Goal: Information Seeking & Learning: Learn about a topic

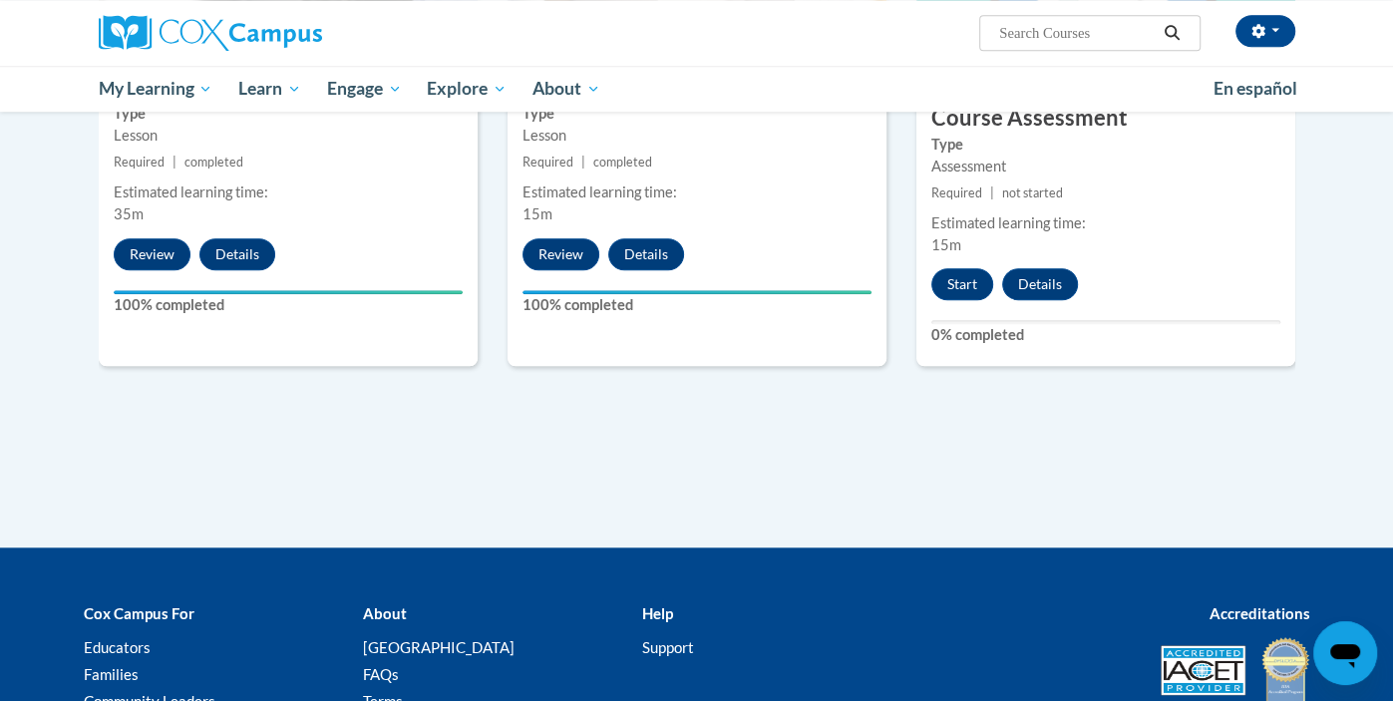
scroll to position [1069, 0]
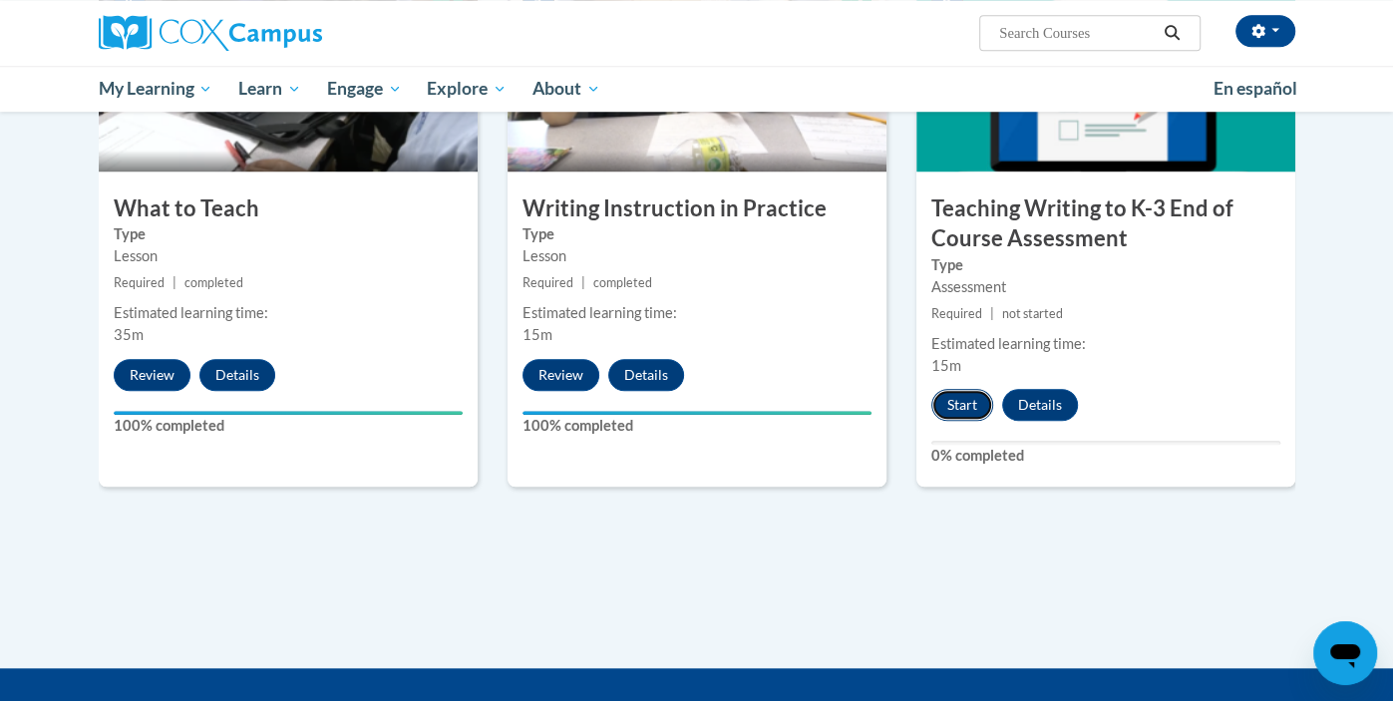
click at [969, 409] on button "Start" at bounding box center [962, 405] width 62 height 32
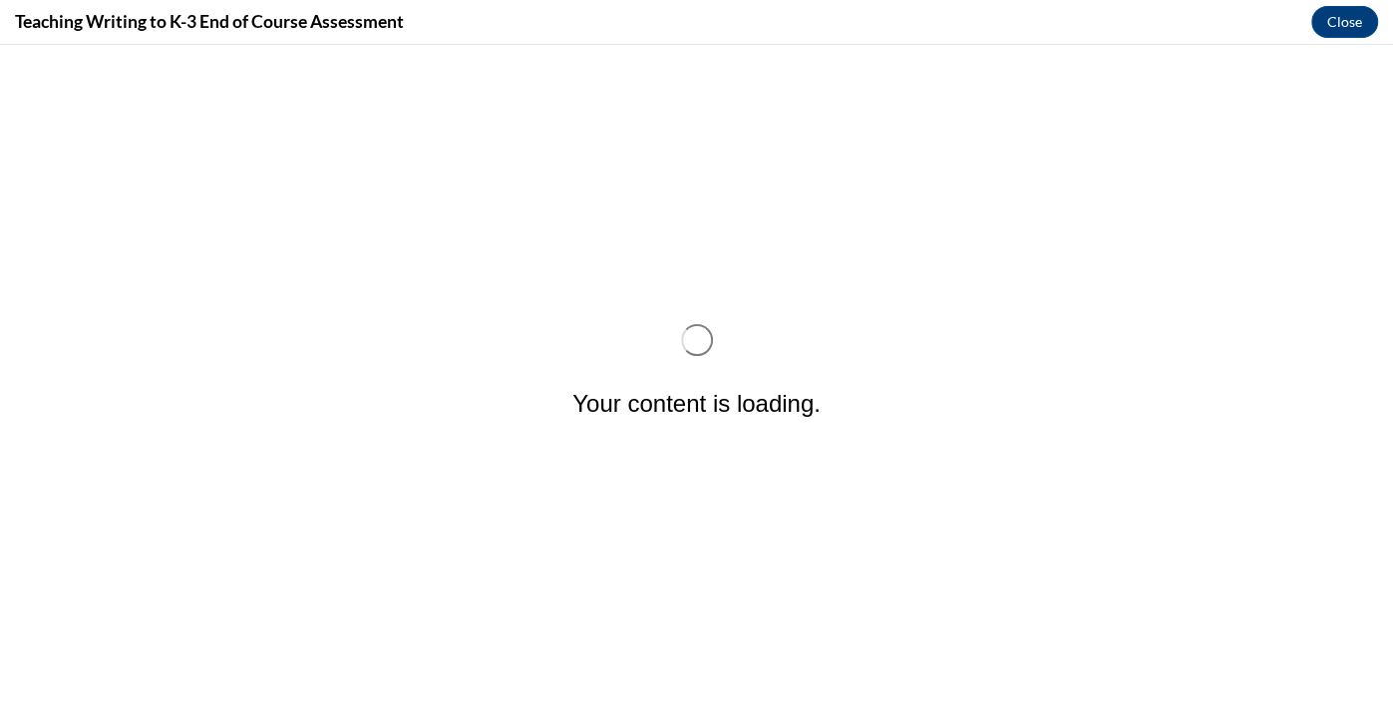
scroll to position [0, 0]
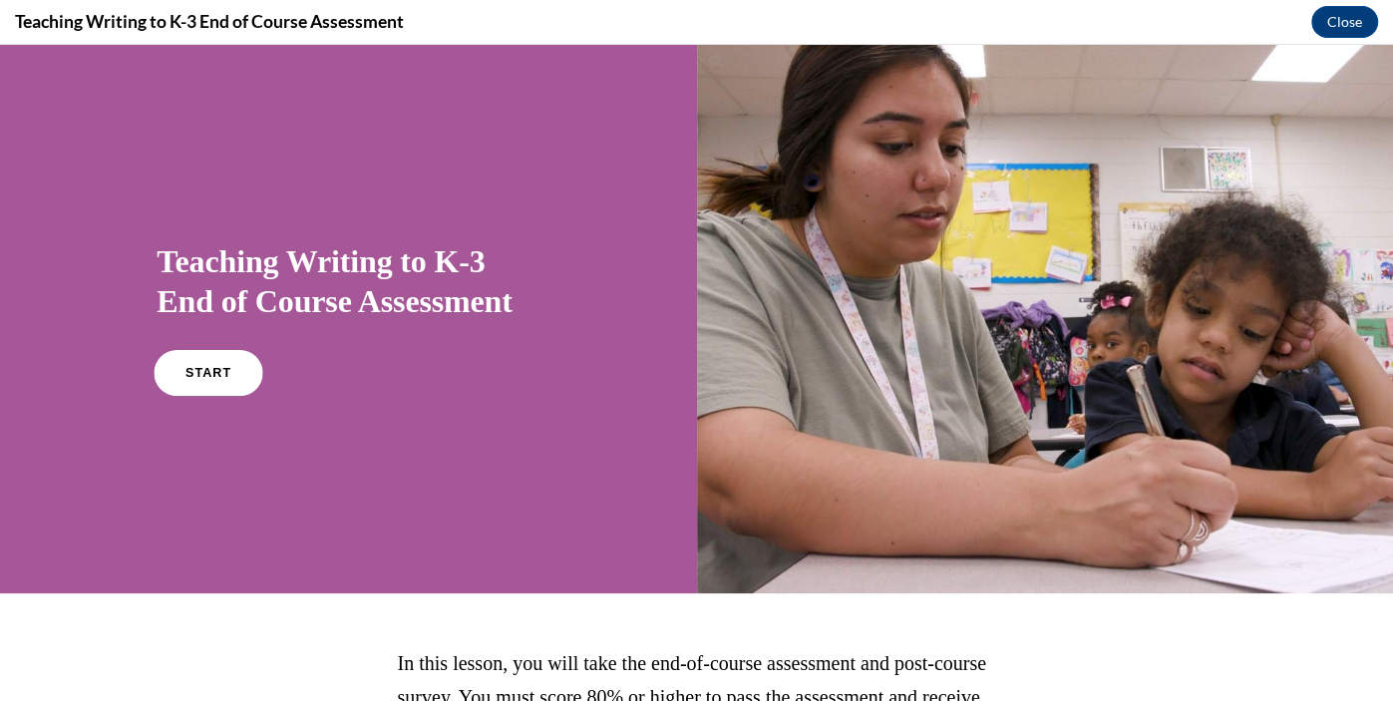
click at [254, 363] on link "START" at bounding box center [209, 373] width 109 height 46
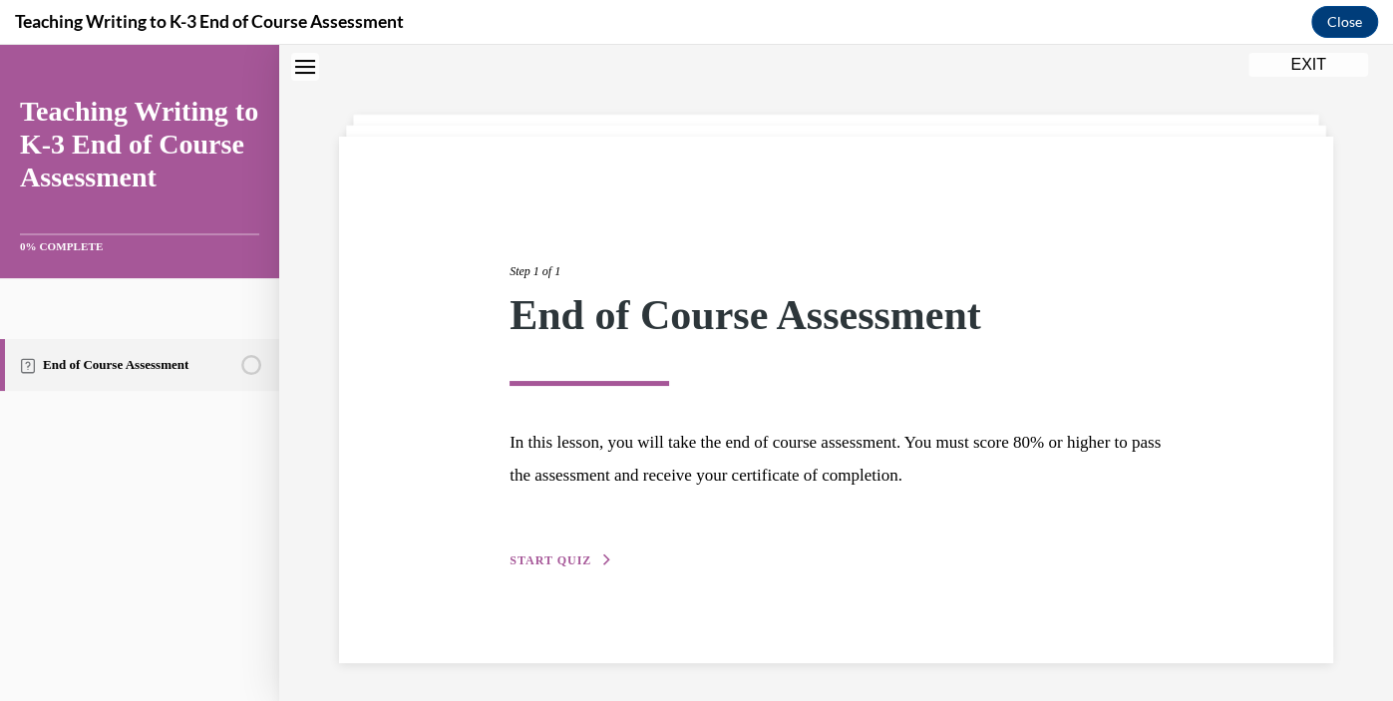
scroll to position [63, 0]
click at [579, 560] on span "START QUIZ" at bounding box center [550, 558] width 82 height 14
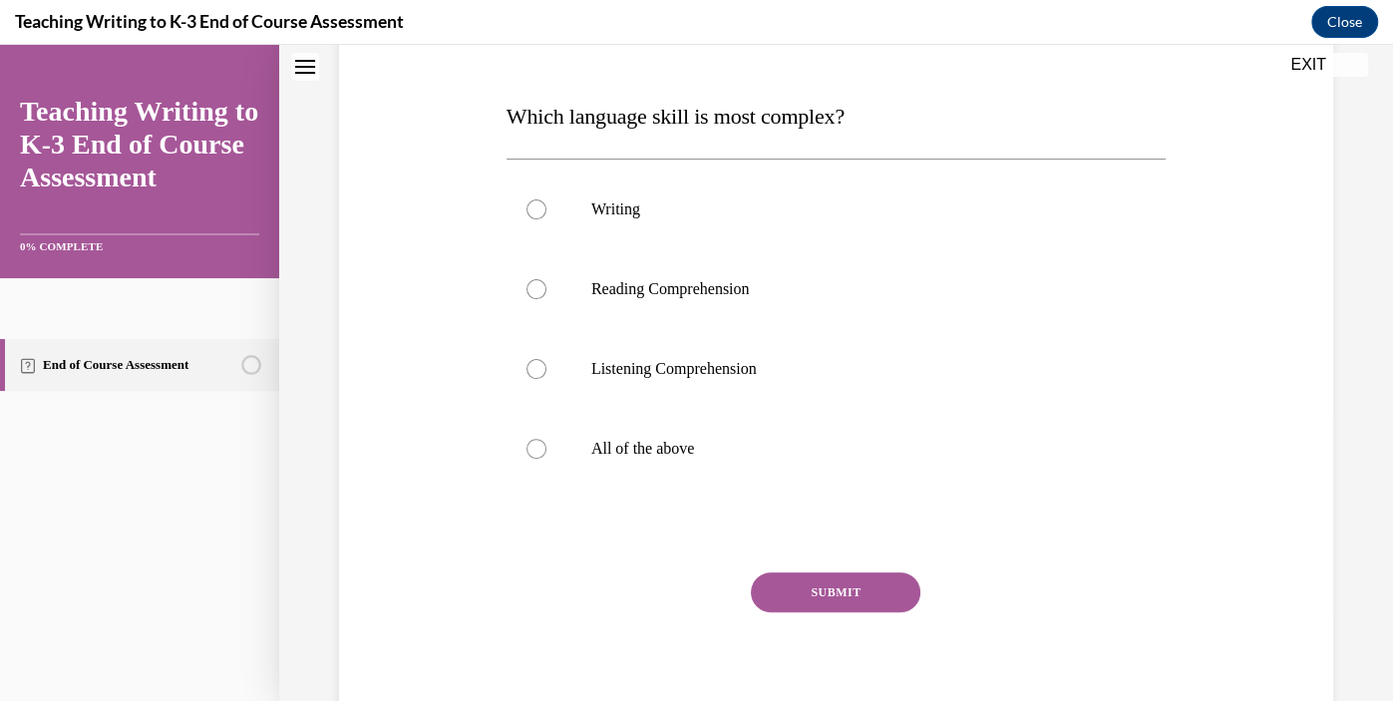
scroll to position [284, 0]
click at [676, 446] on p "All of the above" at bounding box center [853, 450] width 524 height 20
click at [546, 446] on input "All of the above" at bounding box center [536, 450] width 20 height 20
radio input "true"
click at [851, 603] on button "SUBMIT" at bounding box center [835, 593] width 169 height 40
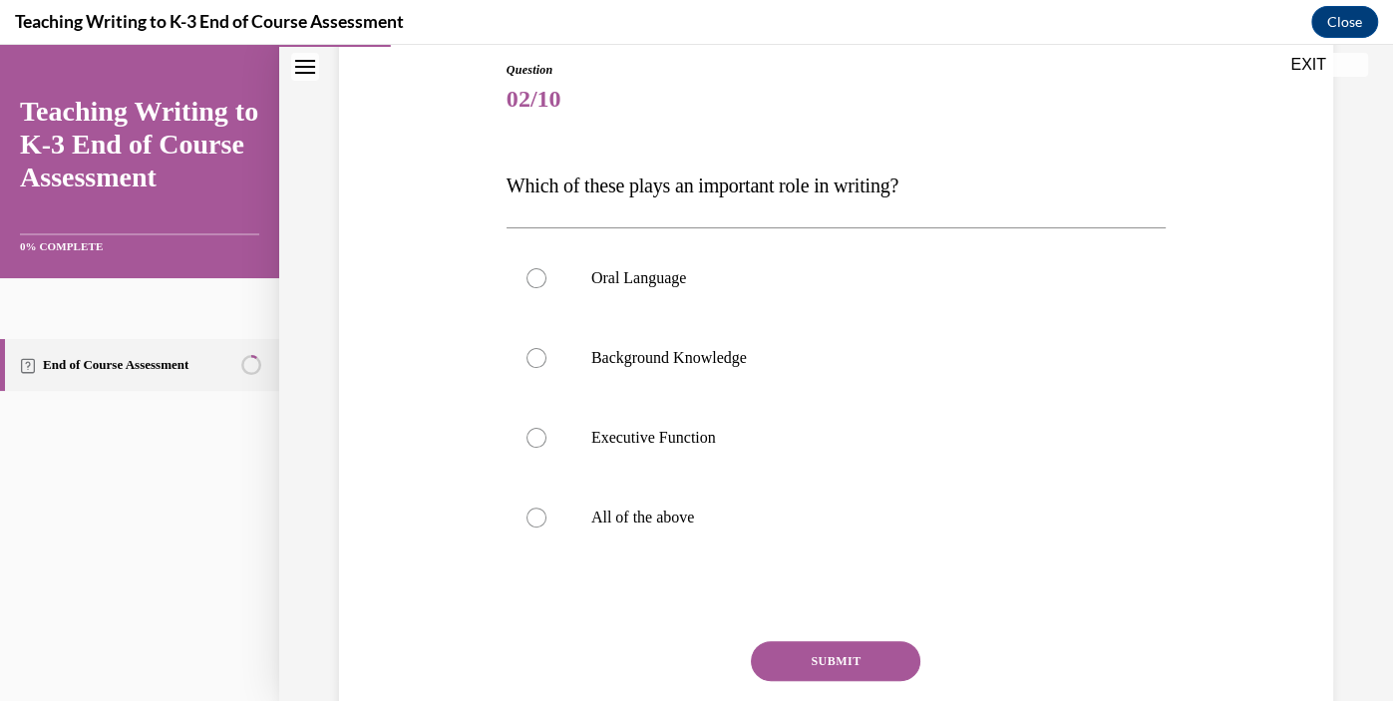
scroll to position [228, 0]
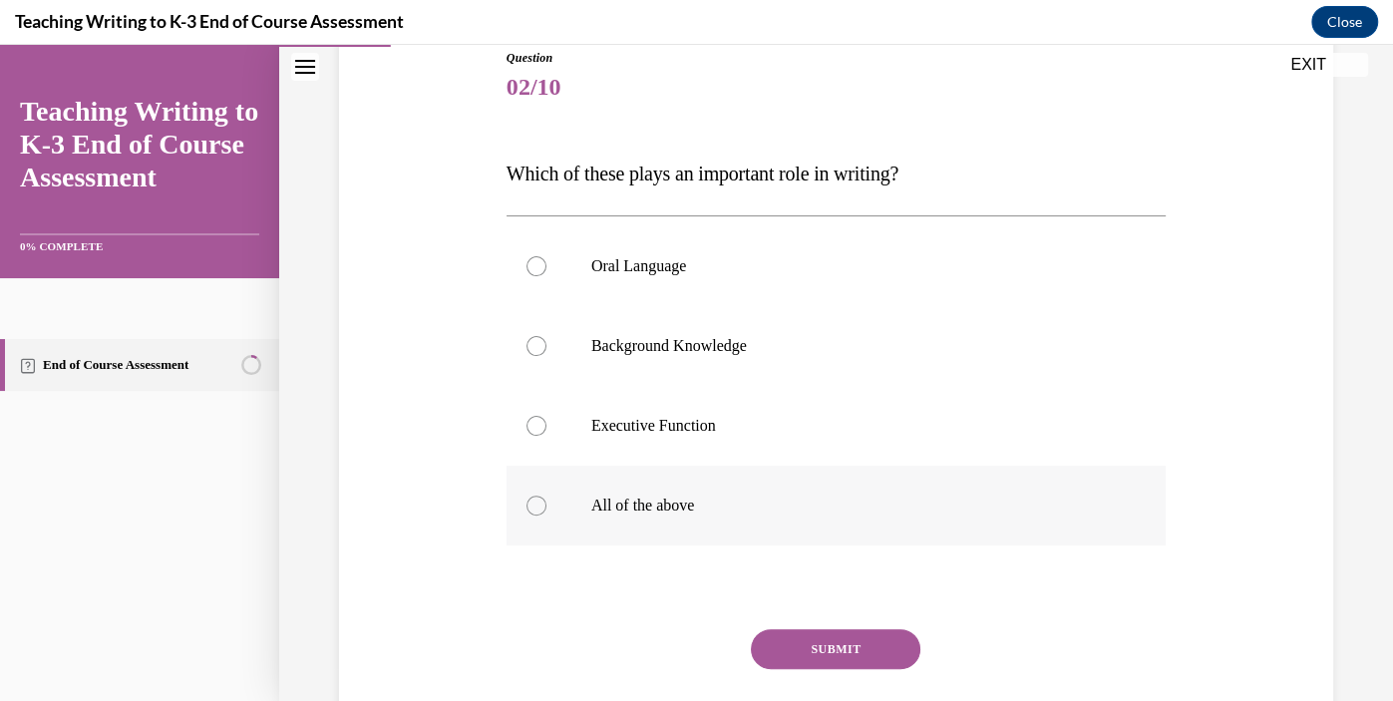
click at [679, 509] on p "All of the above" at bounding box center [853, 505] width 524 height 20
click at [546, 509] on input "All of the above" at bounding box center [536, 505] width 20 height 20
radio input "true"
click at [881, 658] on button "SUBMIT" at bounding box center [835, 649] width 169 height 40
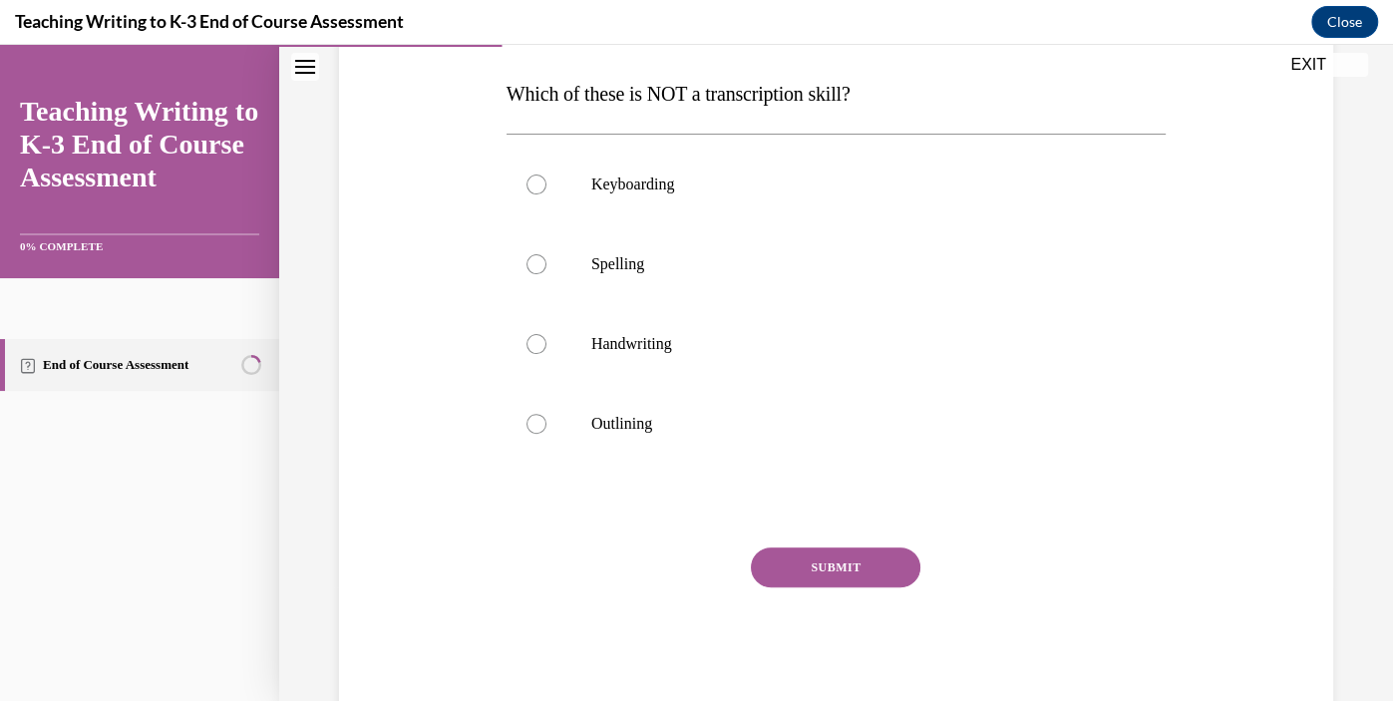
scroll to position [305, 0]
click at [795, 87] on span "Which of these is NOT a transcription skill?" at bounding box center [678, 95] width 344 height 22
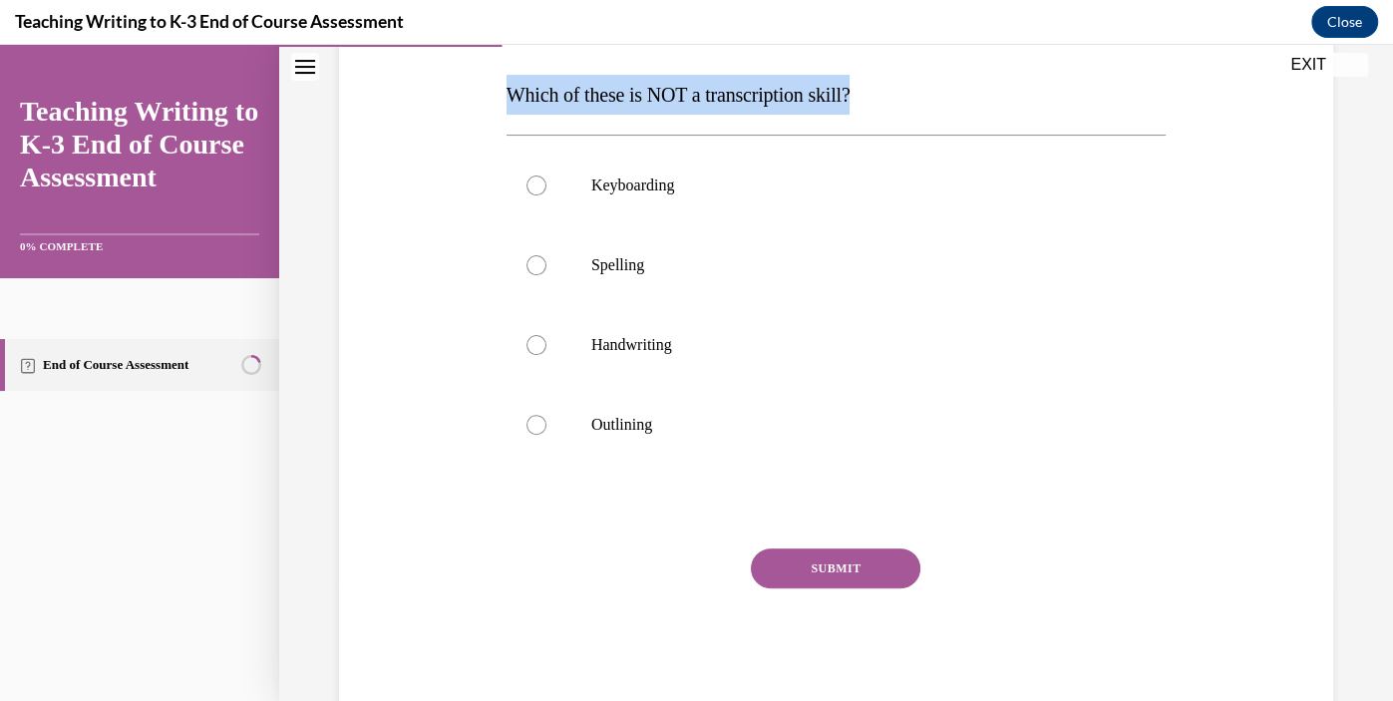
copy span "Which of these is NOT a transcription skill?"
click at [654, 432] on p "Outlining" at bounding box center [853, 425] width 524 height 20
click at [546, 432] on input "Outlining" at bounding box center [536, 425] width 20 height 20
radio input "true"
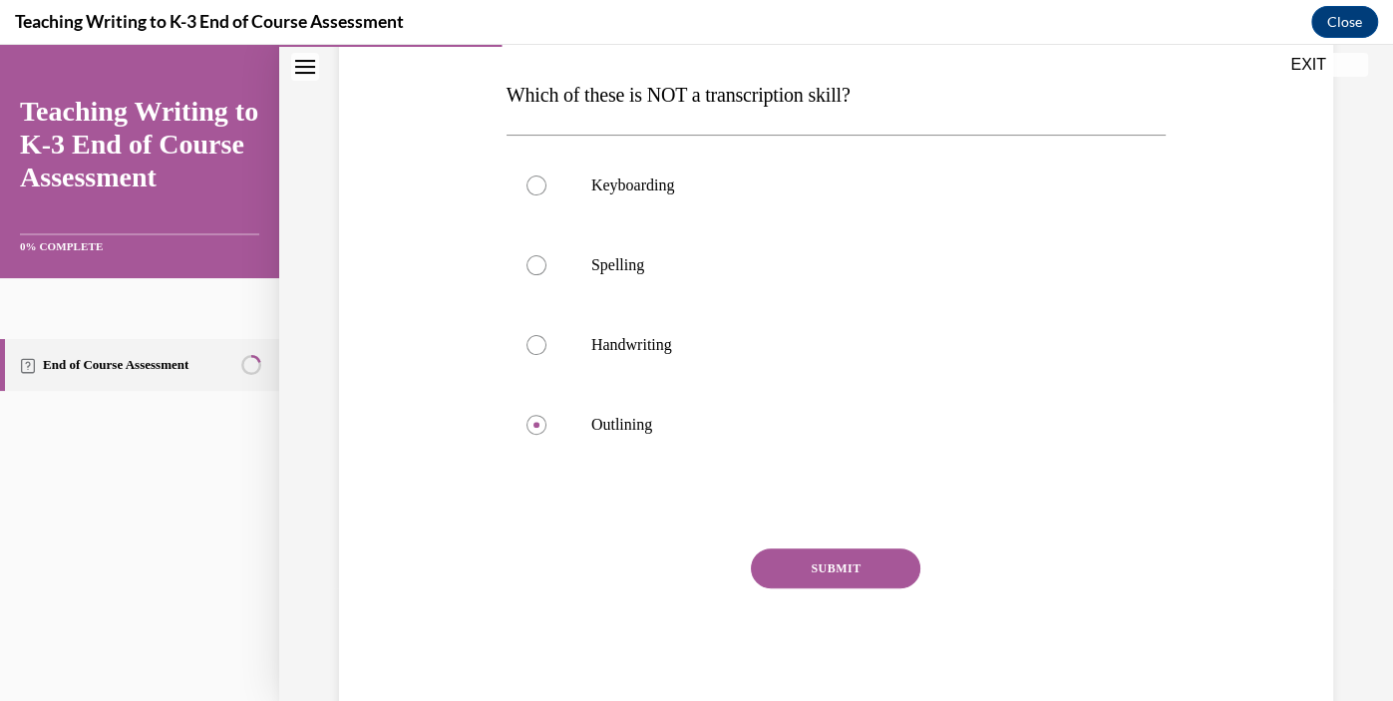
click at [813, 570] on button "SUBMIT" at bounding box center [835, 568] width 169 height 40
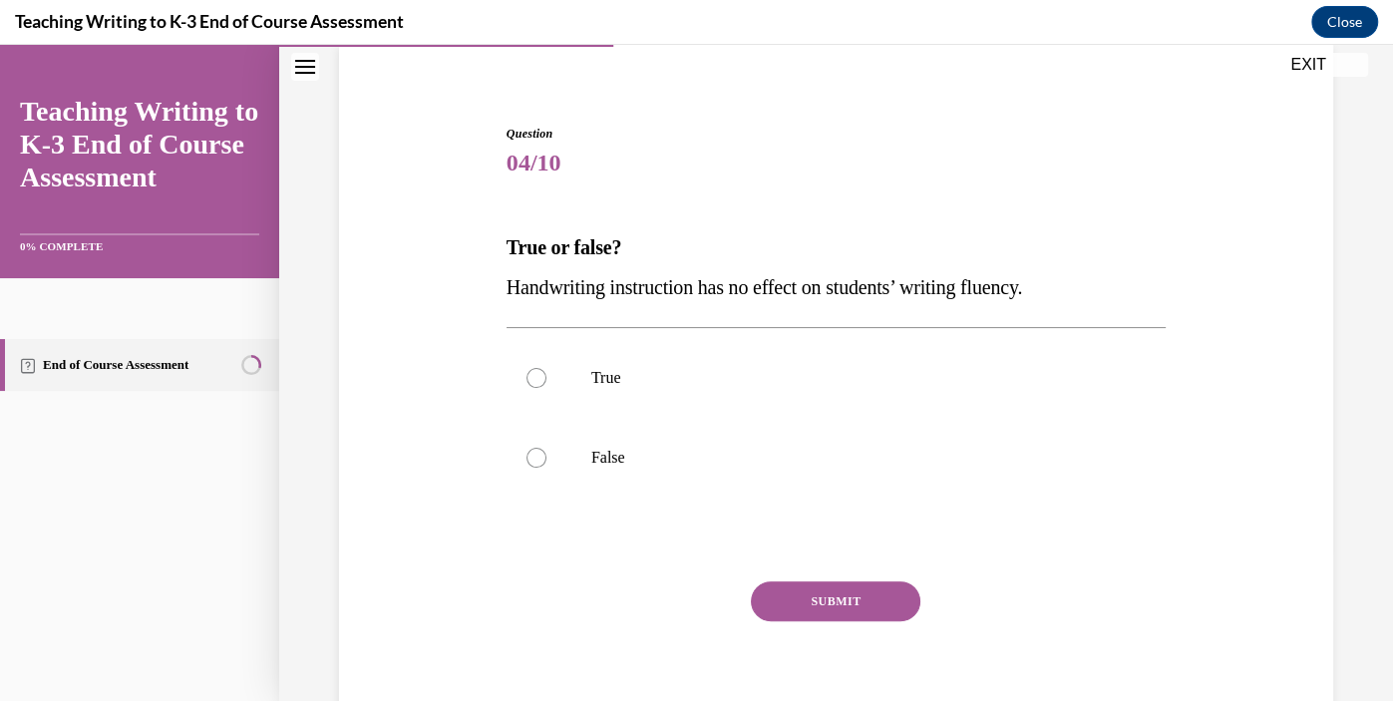
scroll to position [150, 0]
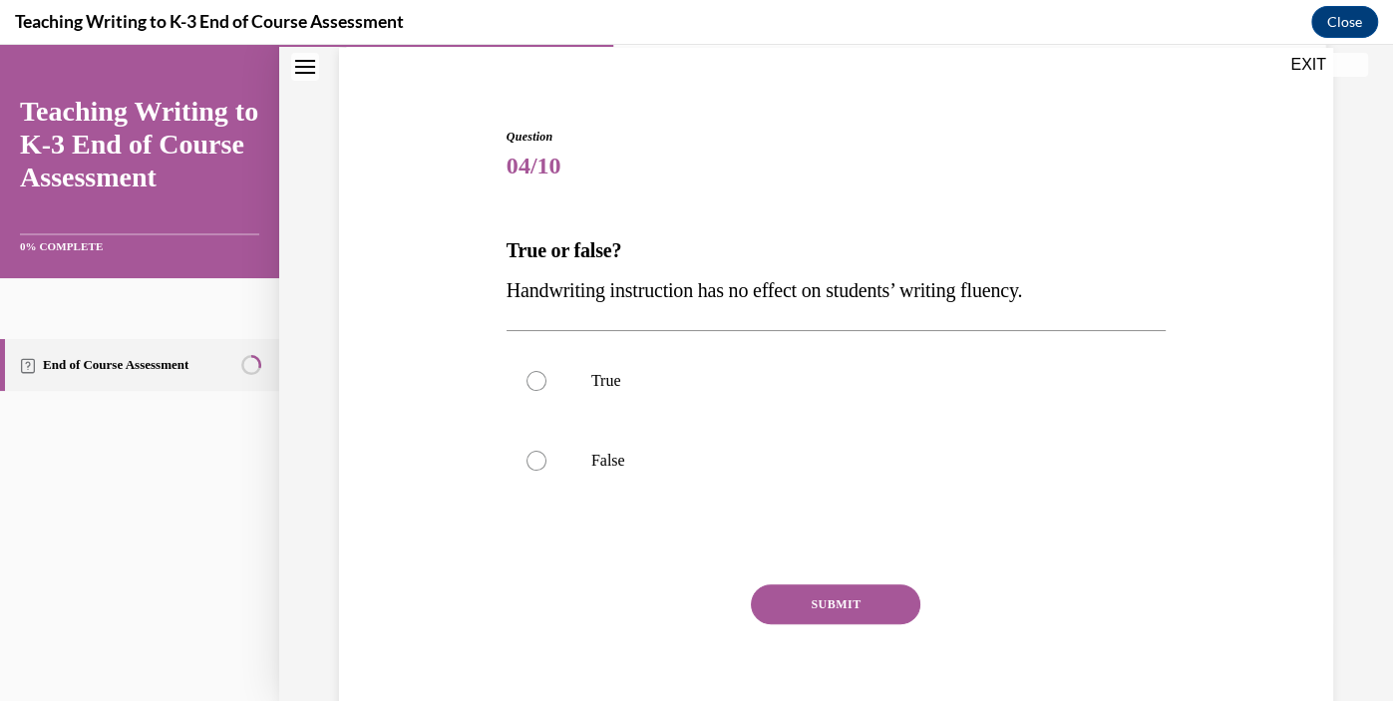
click at [1004, 278] on p "Handwriting instruction has no effect on students’ writing fluency." at bounding box center [835, 290] width 659 height 40
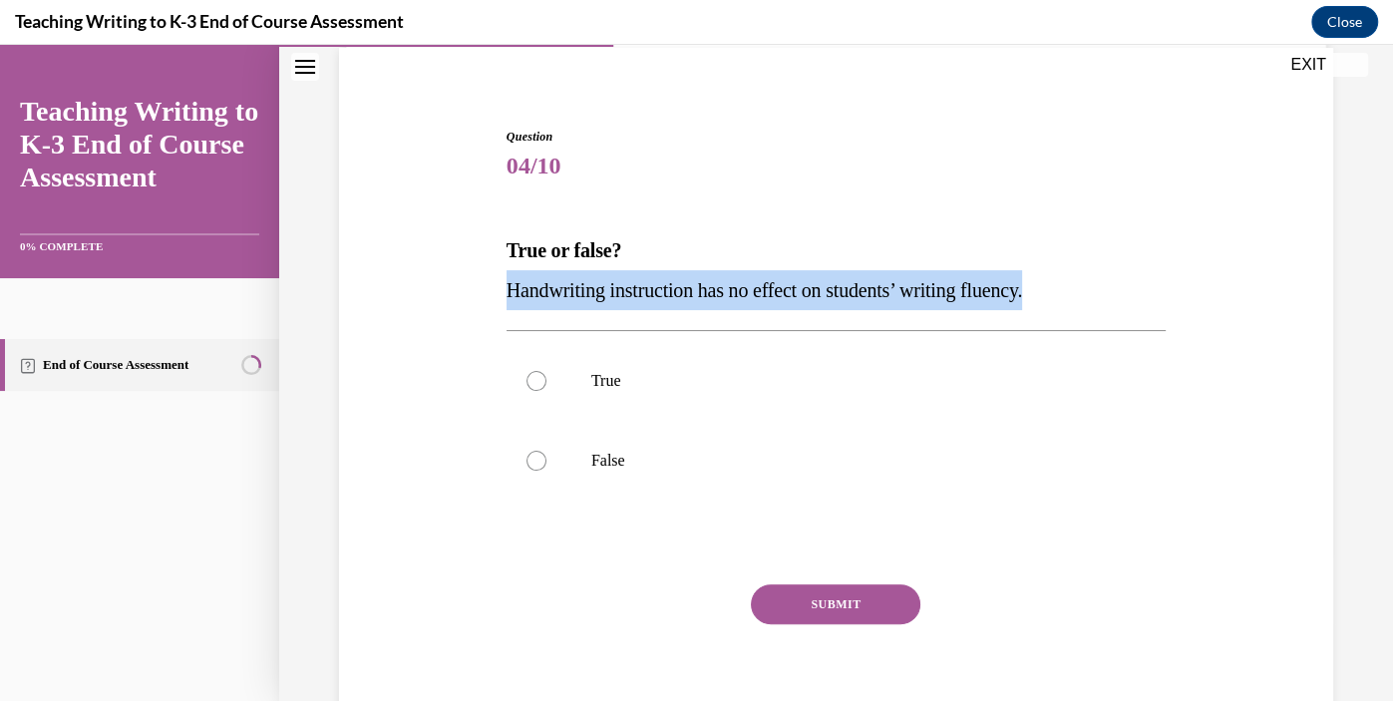
copy span "Handwriting instruction has no effect on students’ writing fluency."
click at [610, 455] on p "False" at bounding box center [853, 461] width 524 height 20
click at [546, 455] on input "False" at bounding box center [536, 461] width 20 height 20
radio input "true"
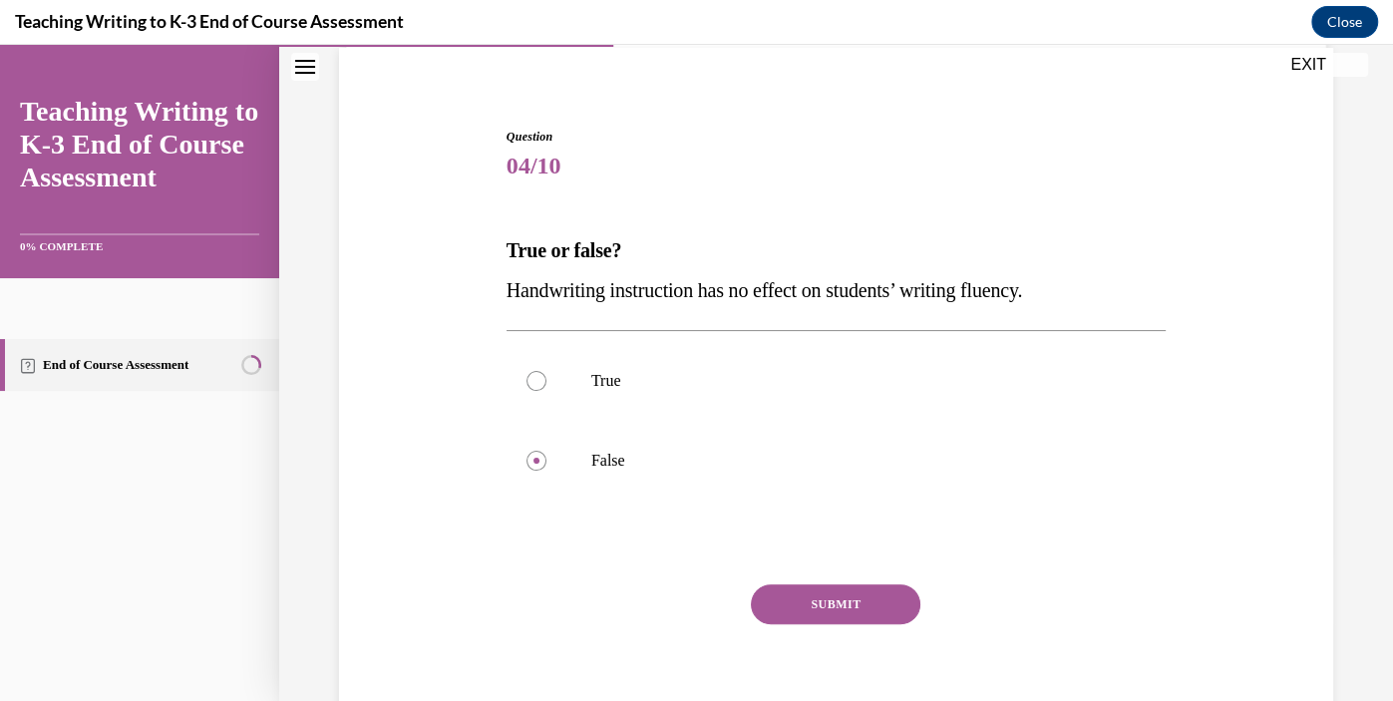
click at [861, 608] on button "SUBMIT" at bounding box center [835, 604] width 169 height 40
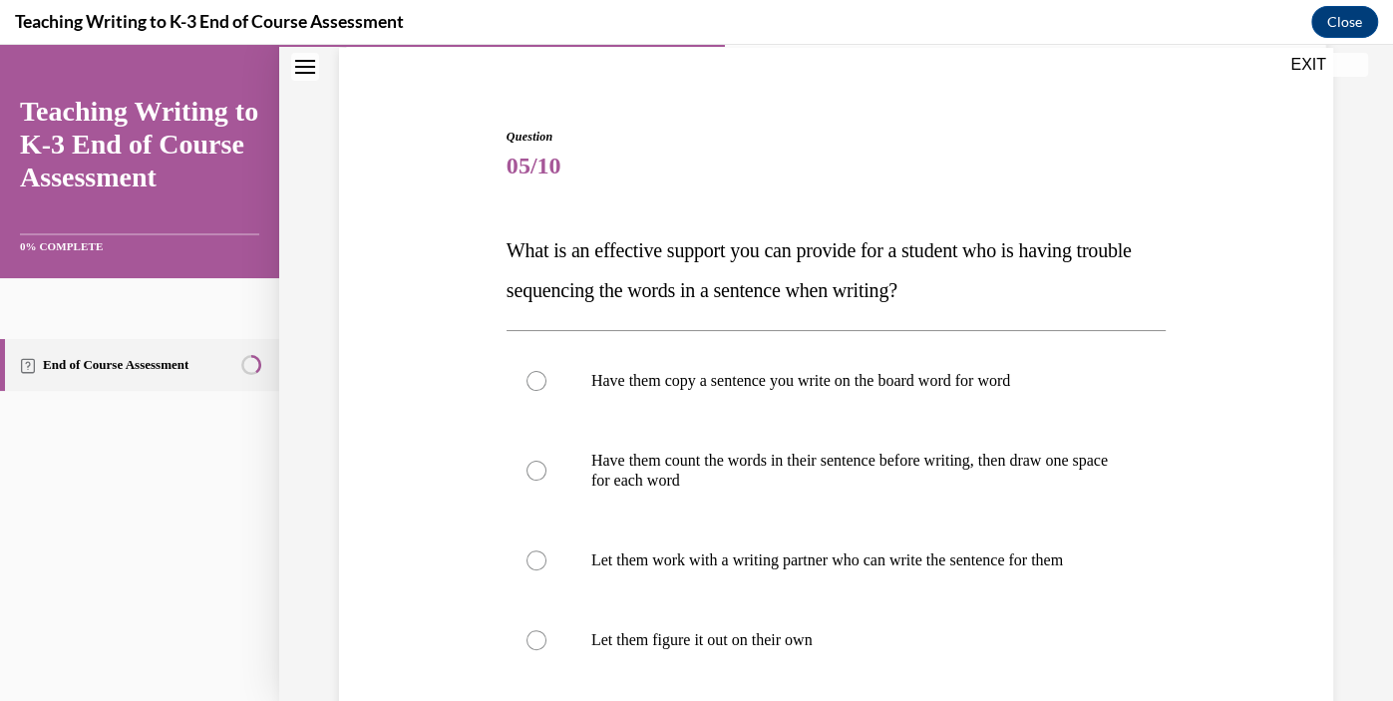
click at [832, 246] on span "What is an effective support you can provide for a student who is having troubl…" at bounding box center [818, 270] width 625 height 62
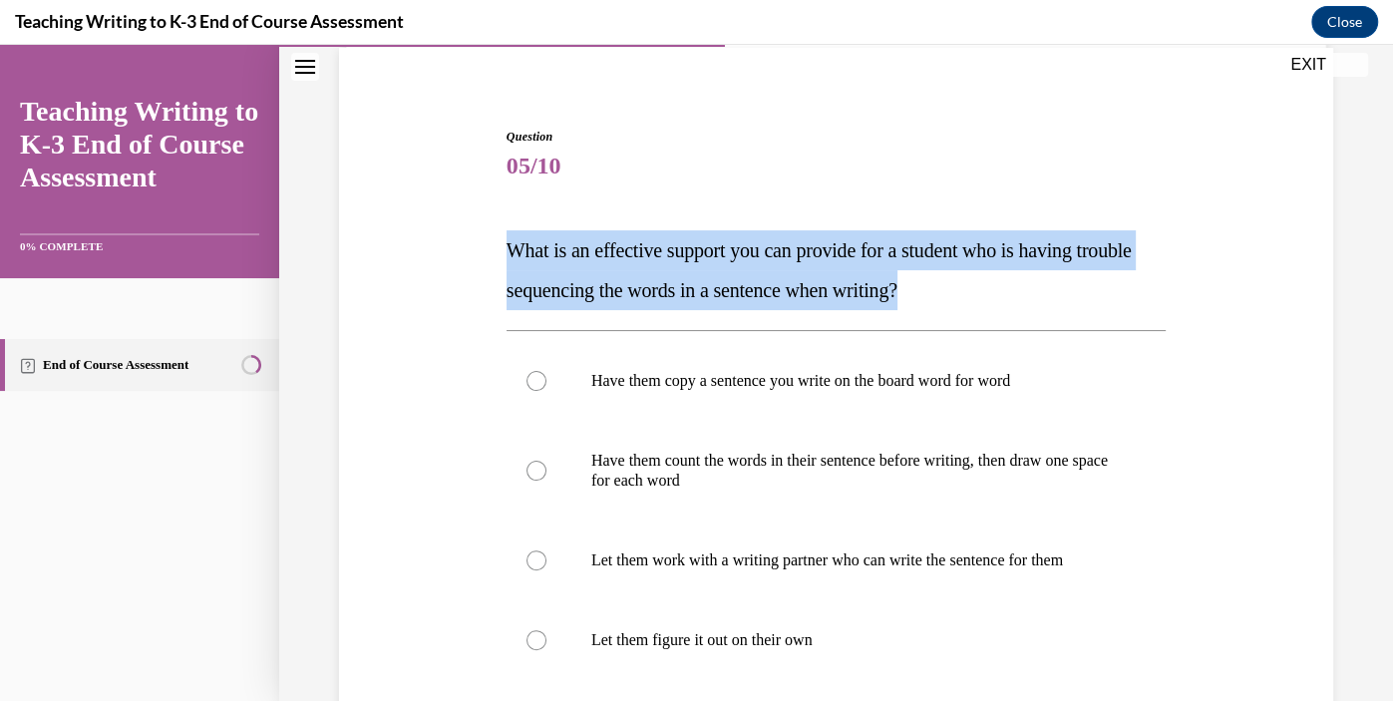
copy span "What is an effective support you can provide for a student who is having troubl…"
click at [1256, 482] on div "Question 05/10 What is an effective support you can provide for a student who i…" at bounding box center [836, 497] width 1004 height 859
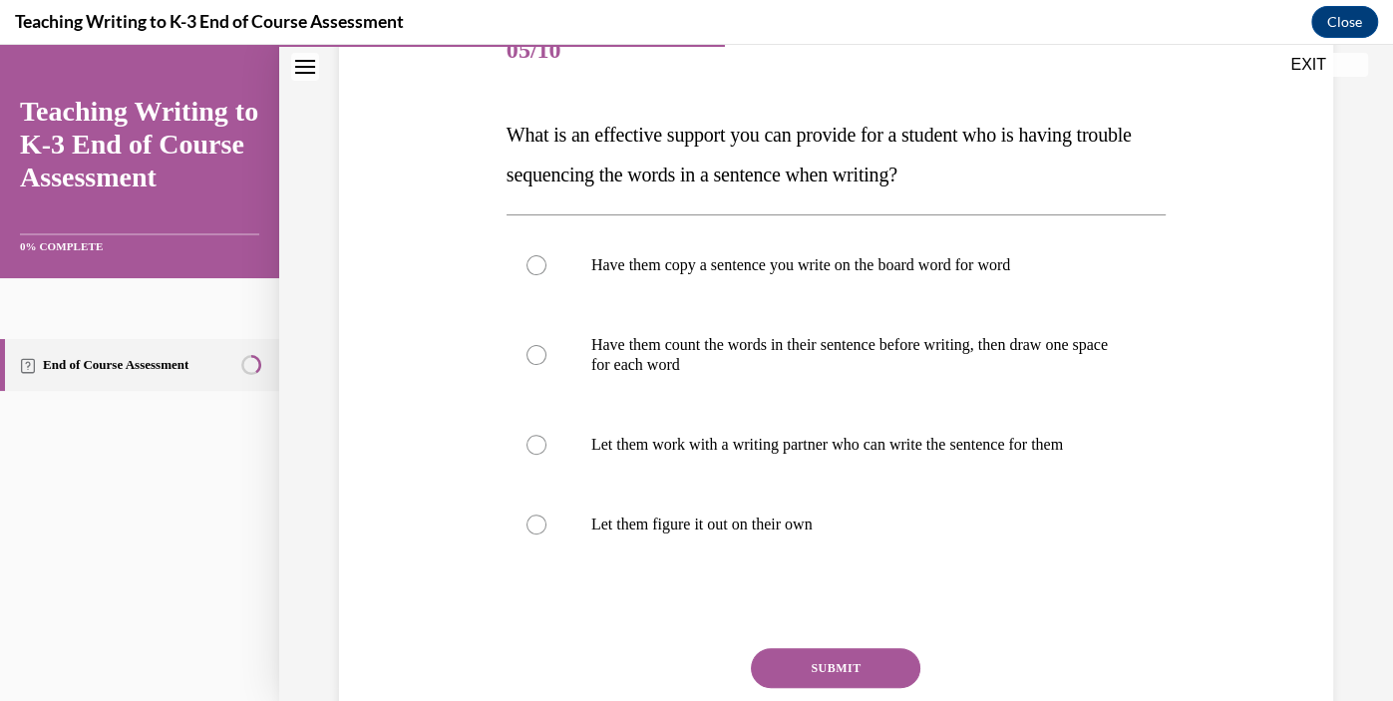
scroll to position [255, 0]
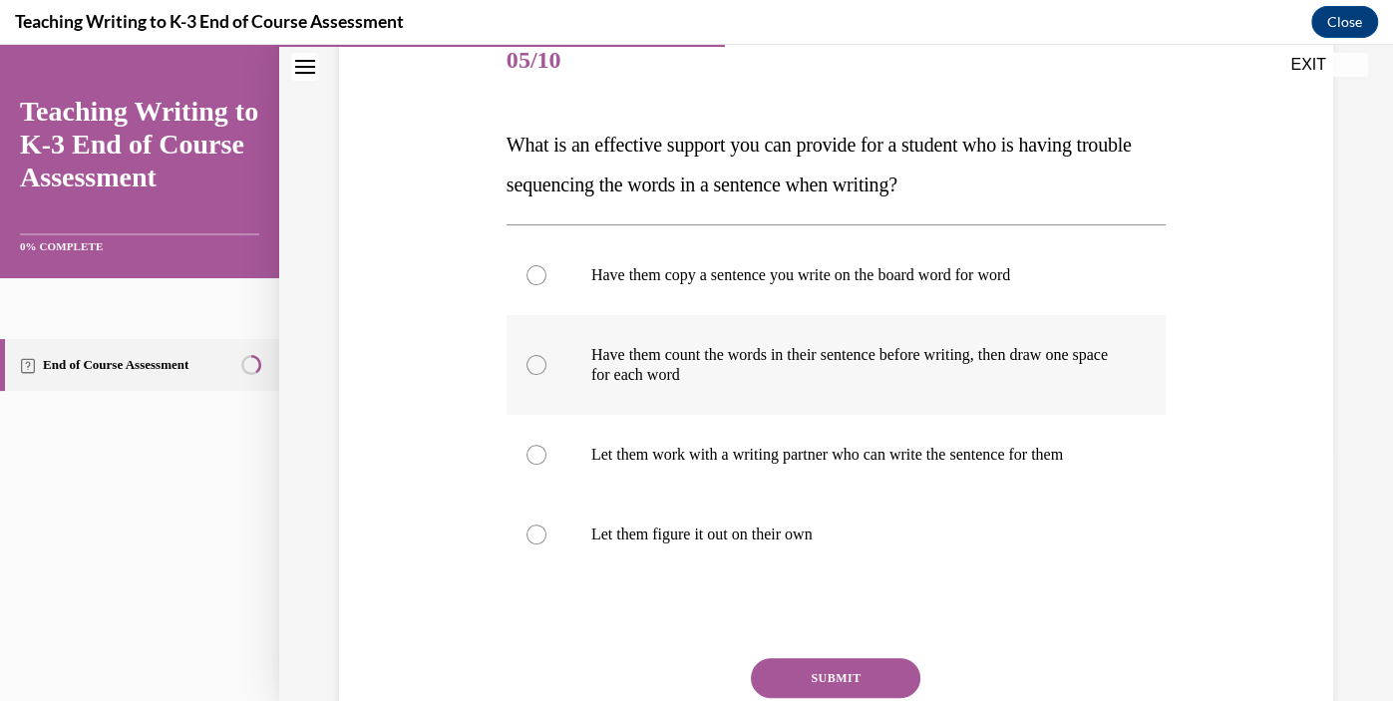
click at [776, 360] on p "Have them count the words in their sentence before writing, then draw one space…" at bounding box center [853, 365] width 524 height 40
click at [546, 360] on input "Have them count the words in their sentence before writing, then draw one space…" at bounding box center [536, 365] width 20 height 20
radio input "true"
click at [886, 664] on button "SUBMIT" at bounding box center [835, 678] width 169 height 40
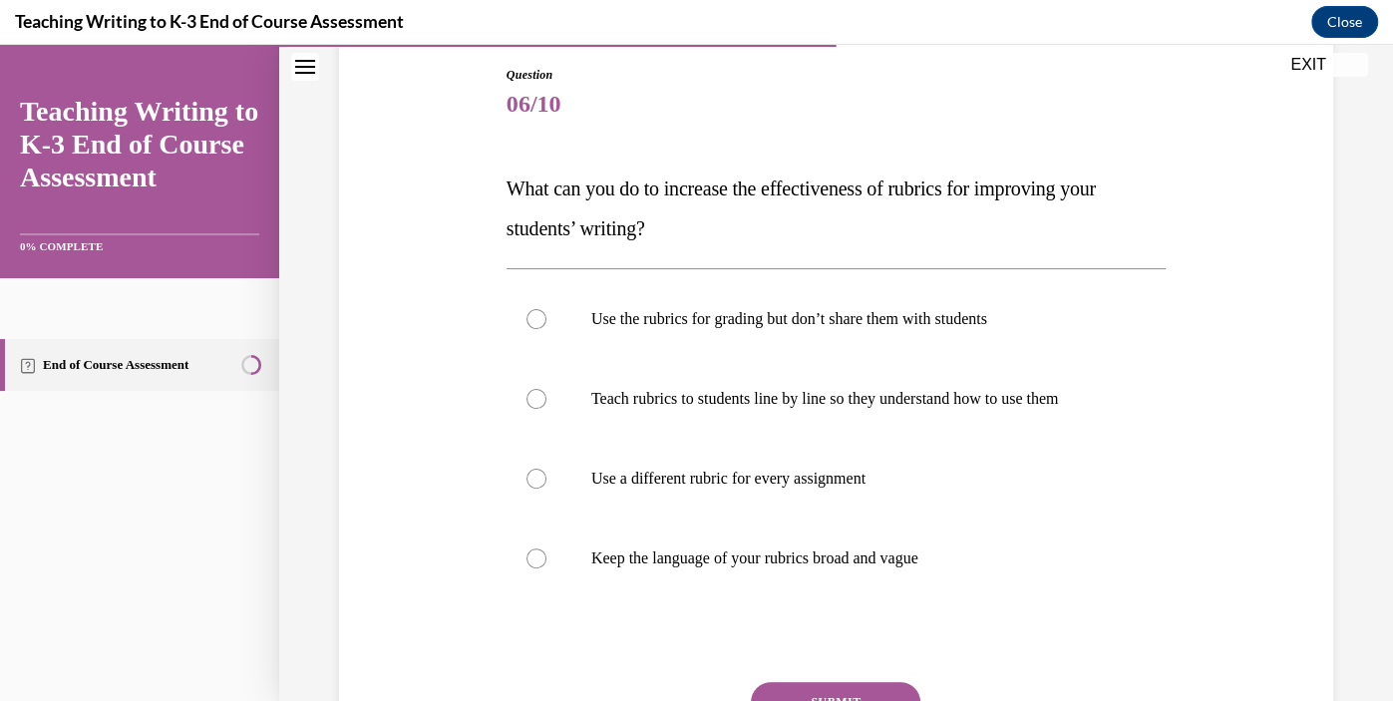
scroll to position [205, 0]
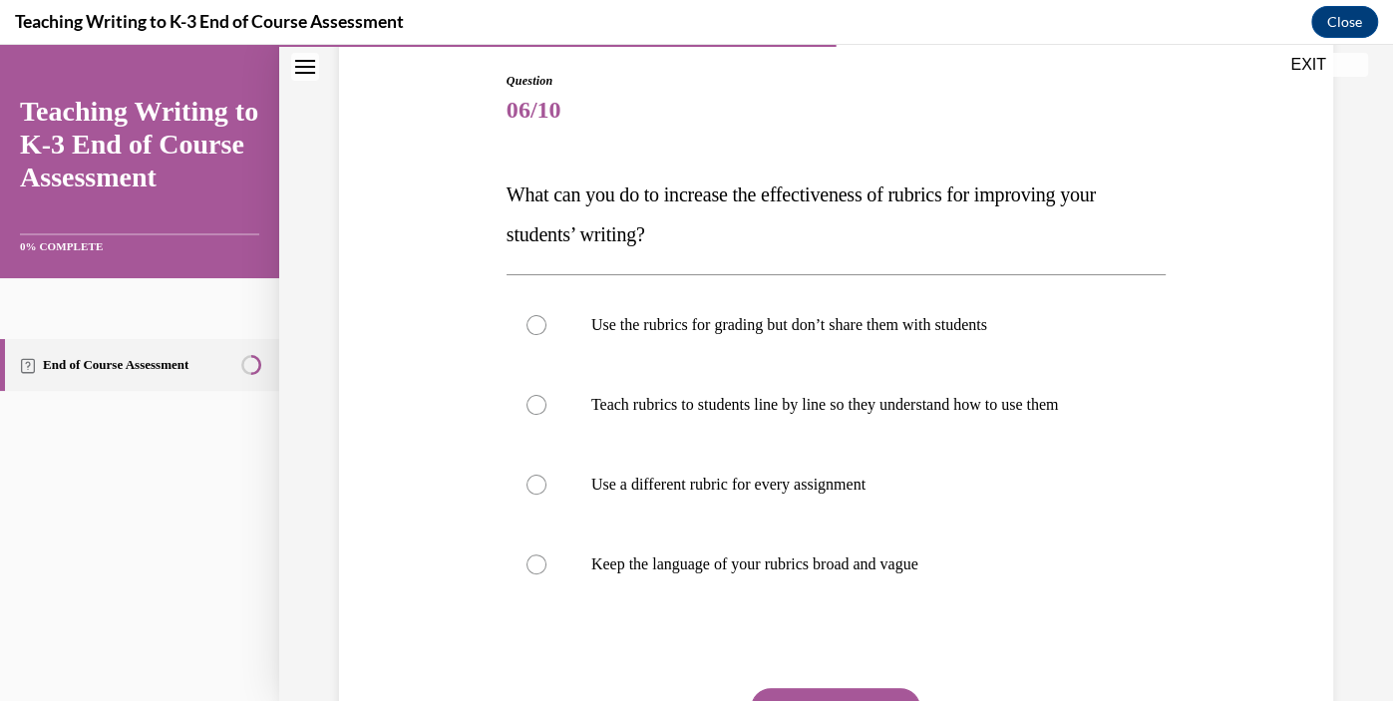
click at [656, 192] on span "What can you do to increase the effectiveness of rubrics for improving your stu…" at bounding box center [800, 214] width 589 height 62
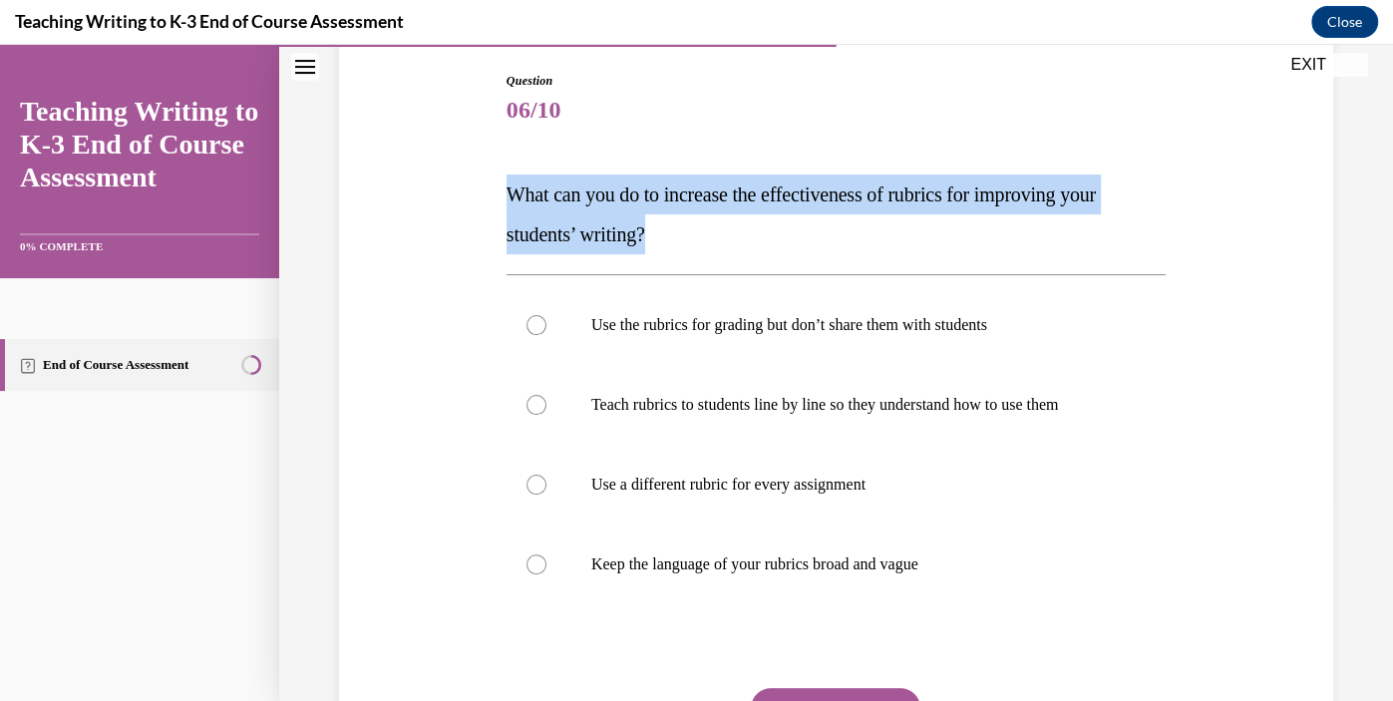
copy span "What can you do to increase the effectiveness of rubrics for improving your stu…"
click at [359, 184] on div "Question 06/10 What can you do to increase the effectiveness of rubrics for imp…" at bounding box center [836, 431] width 1004 height 839
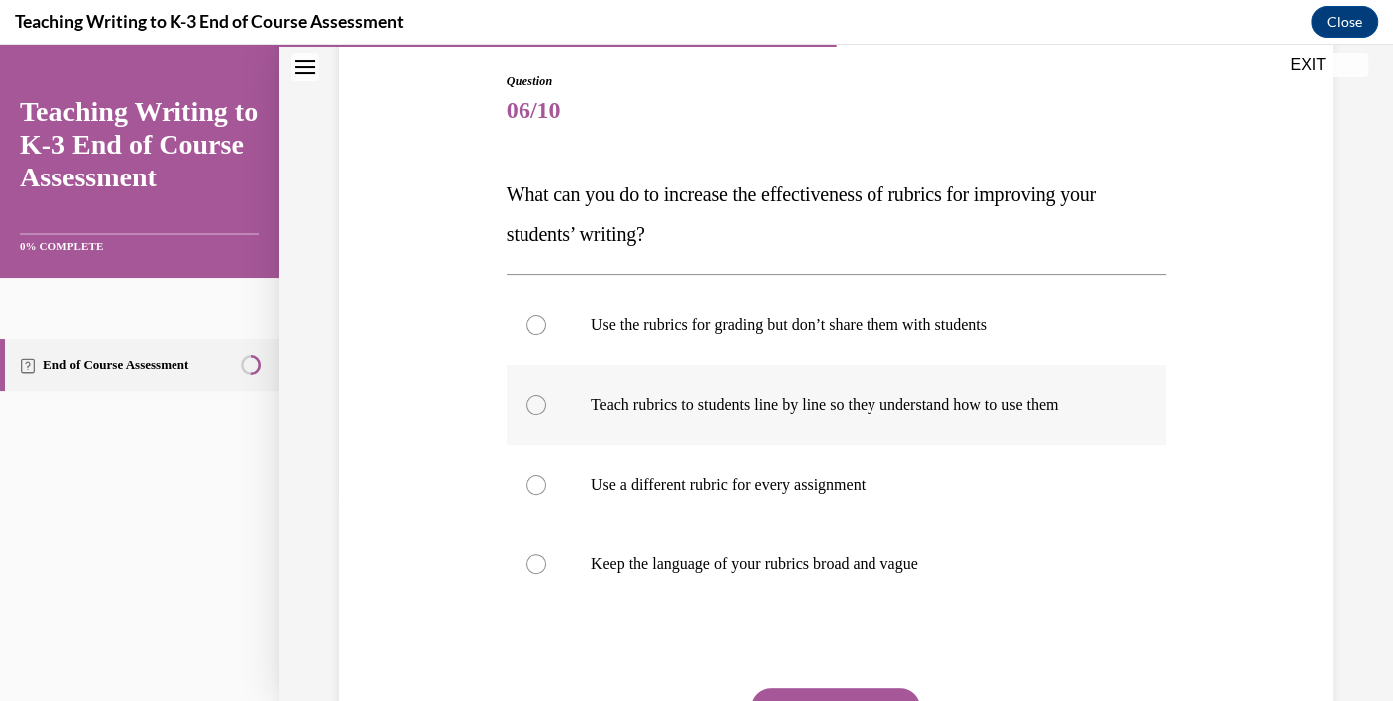
click at [802, 415] on label "Teach rubrics to students line by line so they understand how to use them" at bounding box center [835, 405] width 659 height 80
click at [546, 415] on input "Teach rubrics to students line by line so they understand how to use them" at bounding box center [536, 405] width 20 height 20
radio input "true"
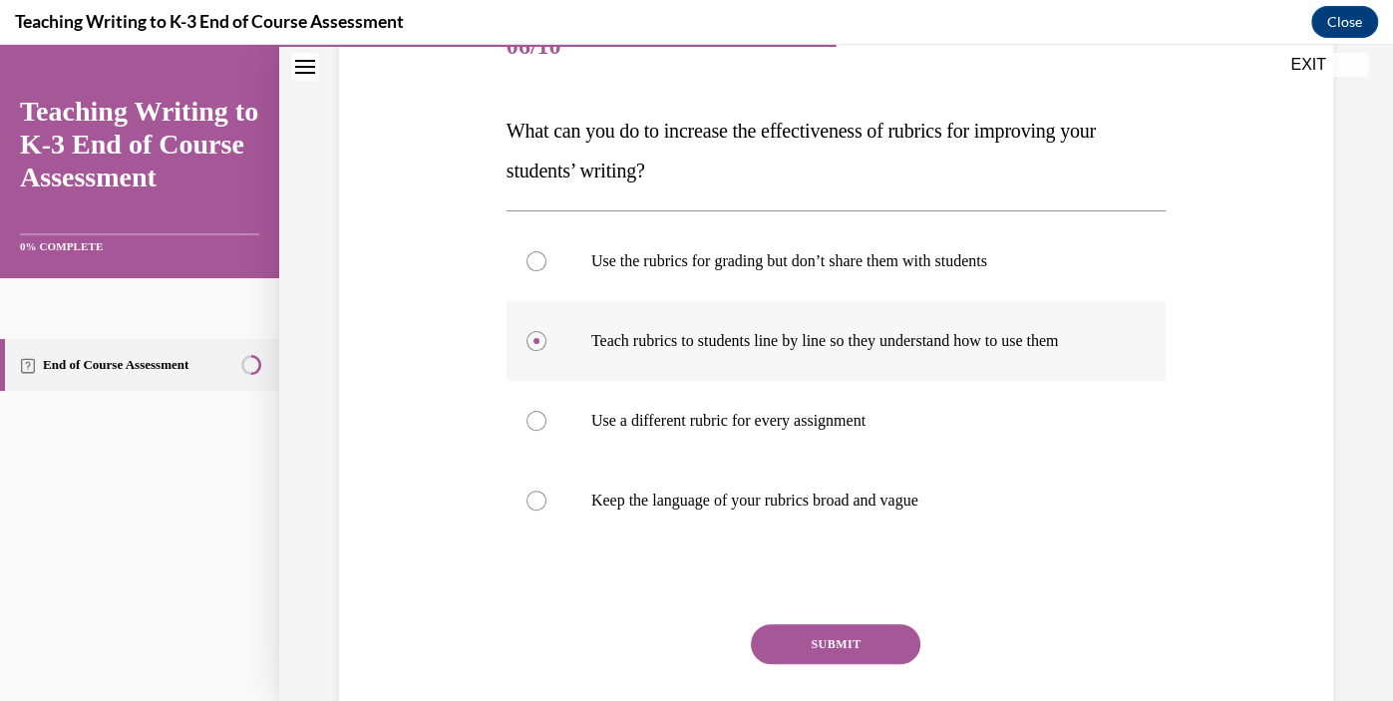
scroll to position [395, 0]
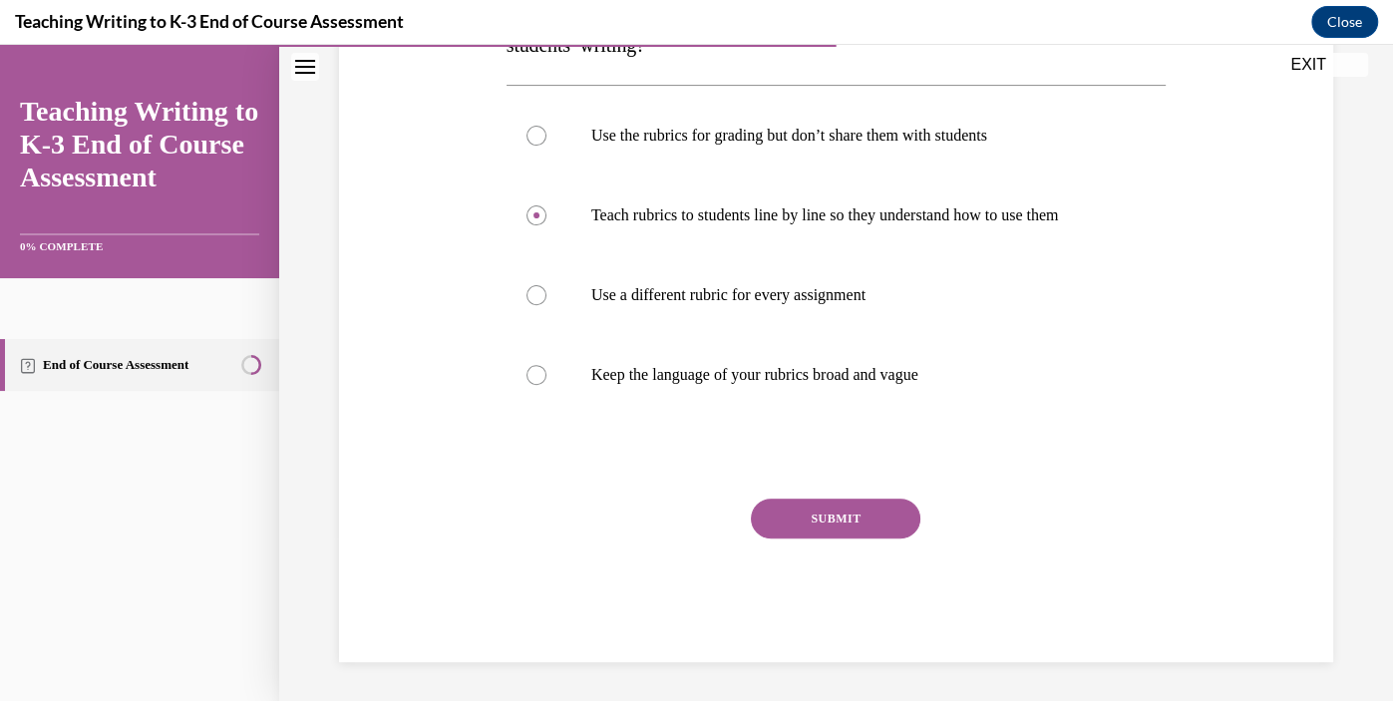
click at [895, 515] on button "SUBMIT" at bounding box center [835, 518] width 169 height 40
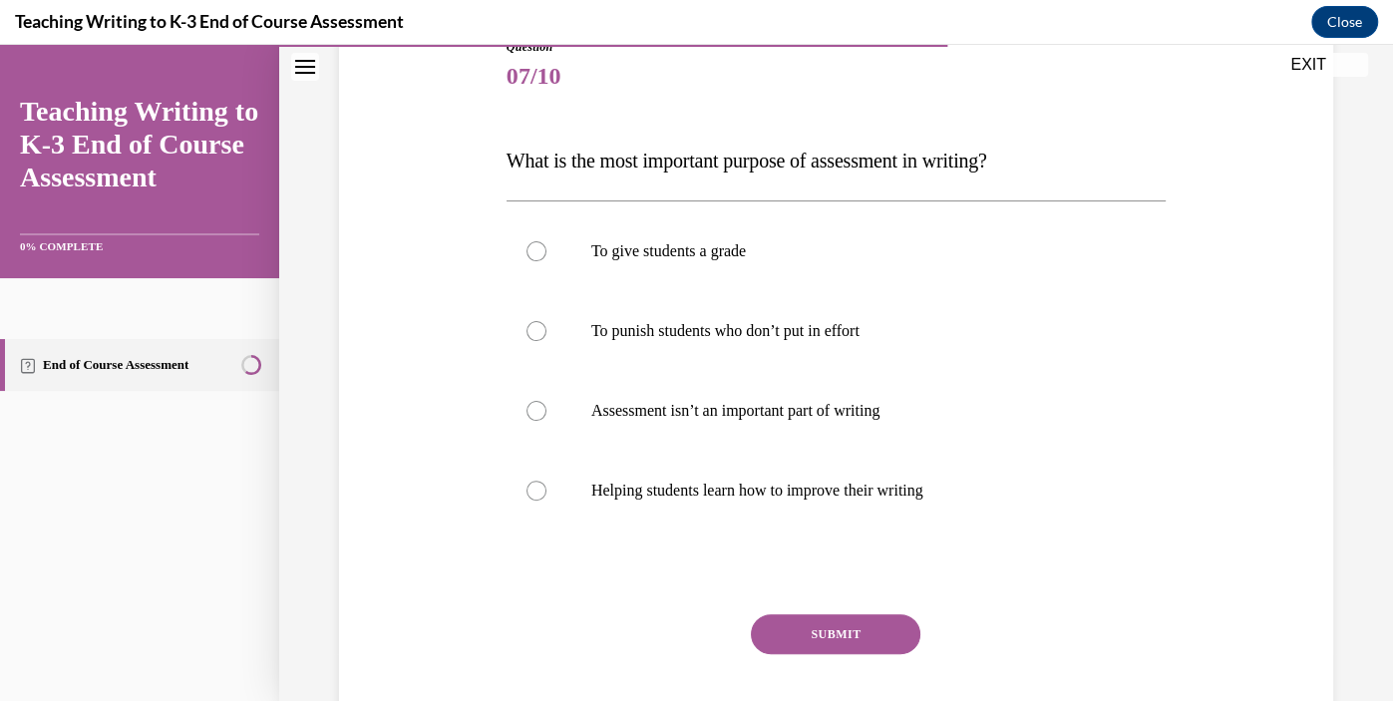
scroll to position [240, 0]
click at [924, 157] on span "What is the most important purpose of assessment in writing?" at bounding box center [746, 160] width 480 height 22
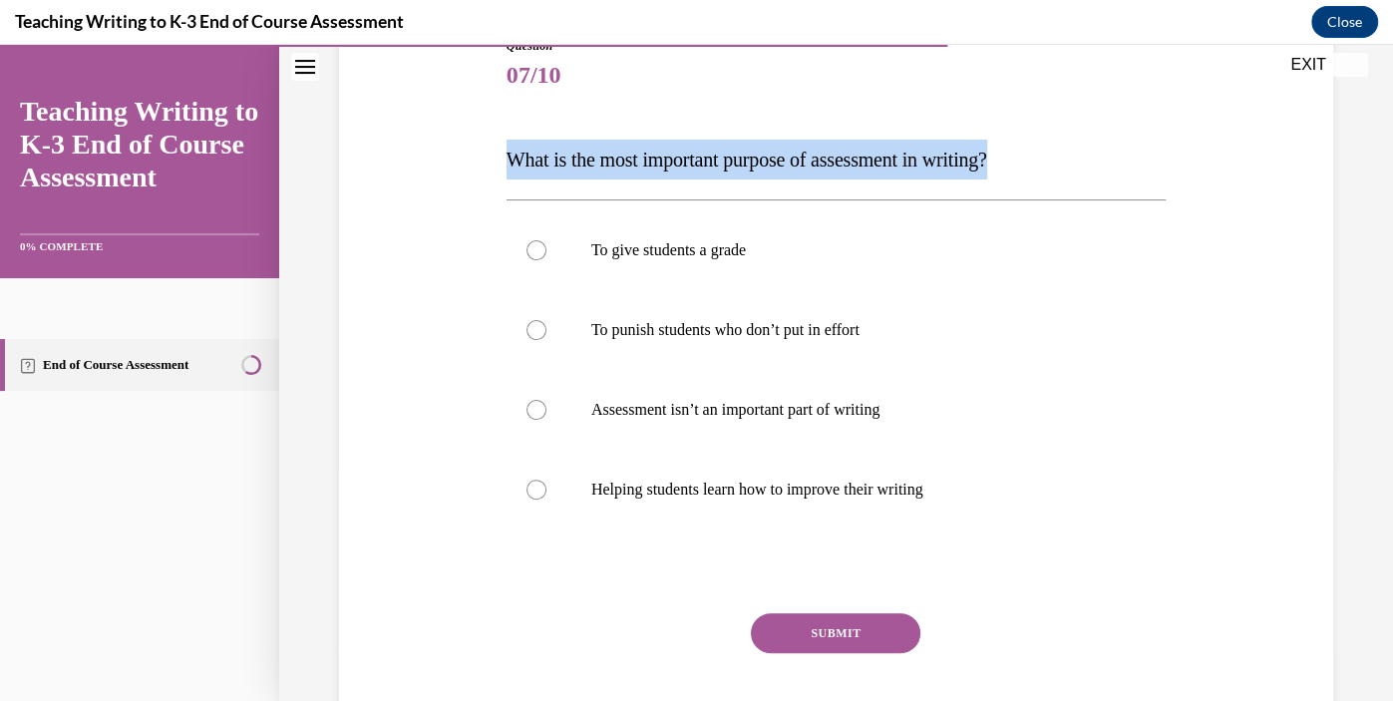
copy span "What is the most important purpose of assessment in writing?"
click at [416, 283] on div "Question 07/10 What is the most important purpose of assessment in writing? To …" at bounding box center [836, 376] width 1004 height 799
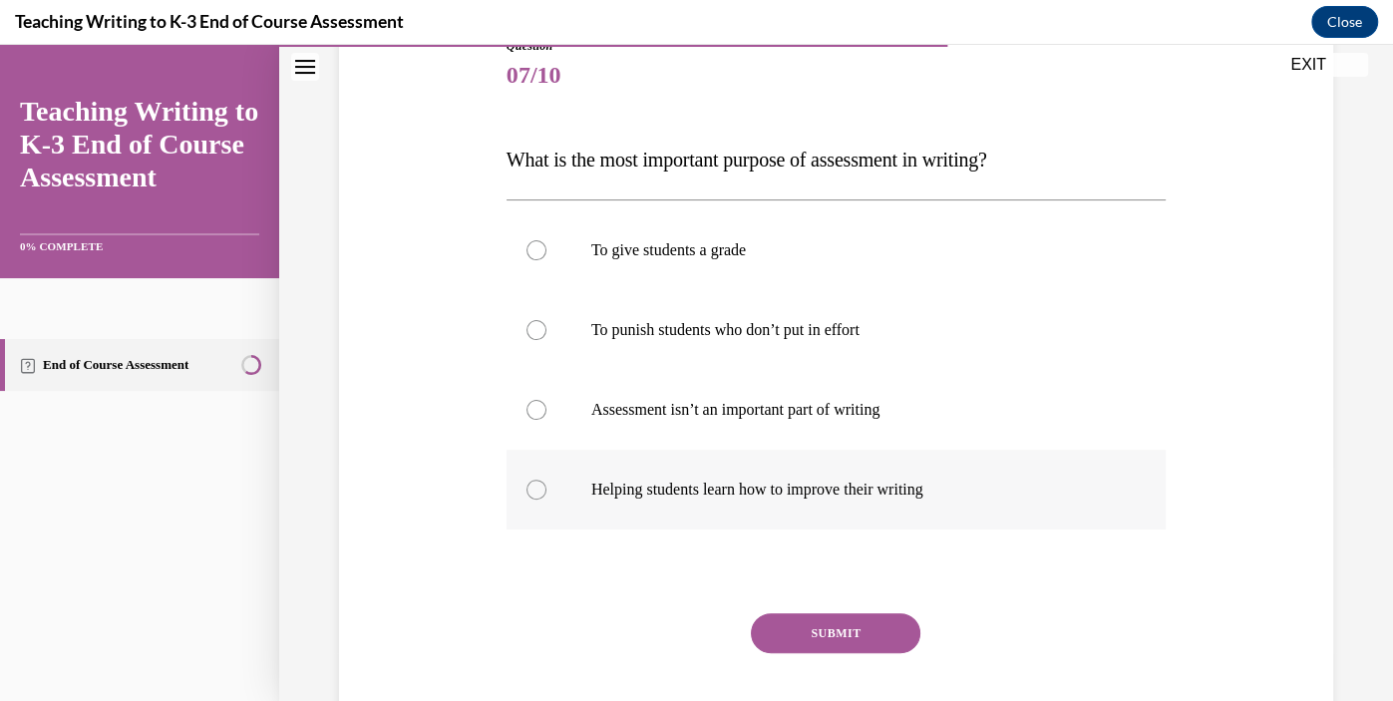
click at [758, 484] on p "Helping students learn how to improve their writing" at bounding box center [853, 489] width 524 height 20
click at [546, 484] on input "Helping students learn how to improve their writing" at bounding box center [536, 489] width 20 height 20
radio input "true"
click at [832, 624] on button "SUBMIT" at bounding box center [835, 633] width 169 height 40
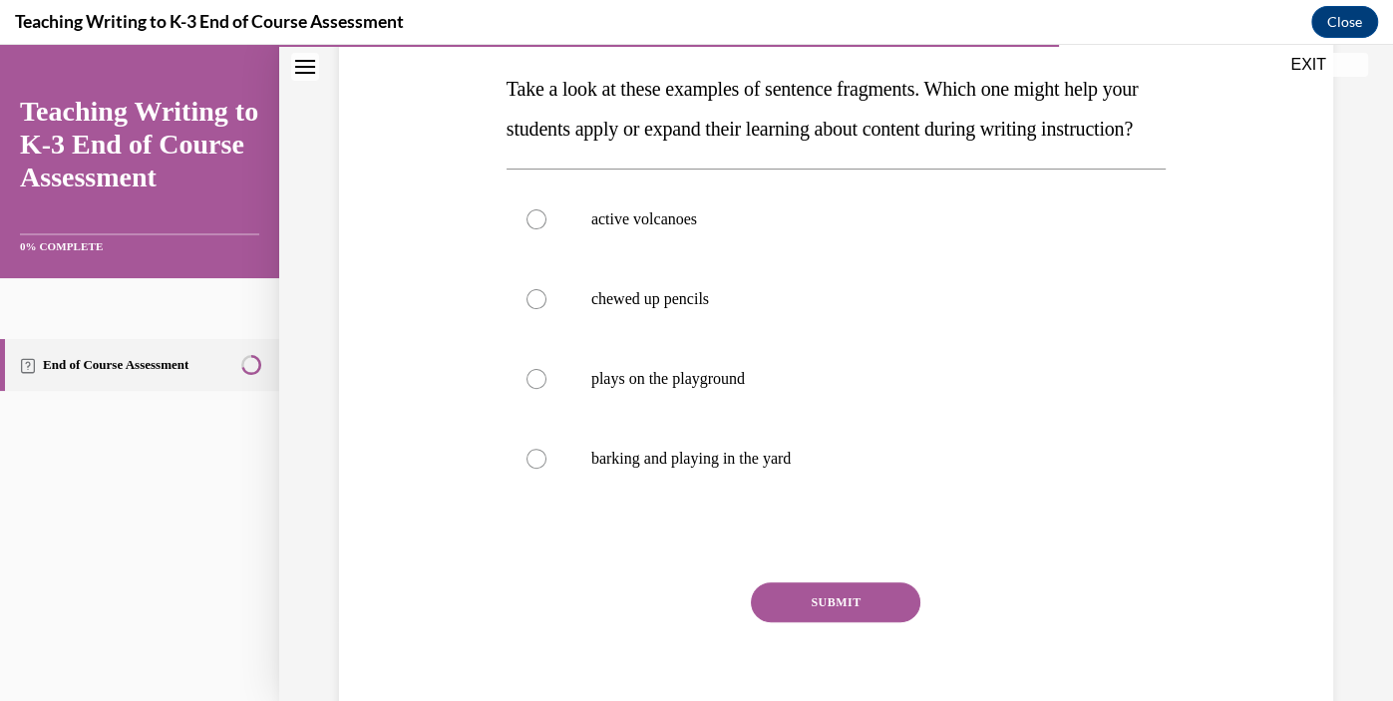
scroll to position [310, 0]
click at [786, 499] on label "barking and playing in the yard" at bounding box center [835, 460] width 659 height 80
click at [546, 470] on input "barking and playing in the yard" at bounding box center [536, 460] width 20 height 20
radio input "true"
click at [840, 623] on button "SUBMIT" at bounding box center [835, 603] width 169 height 40
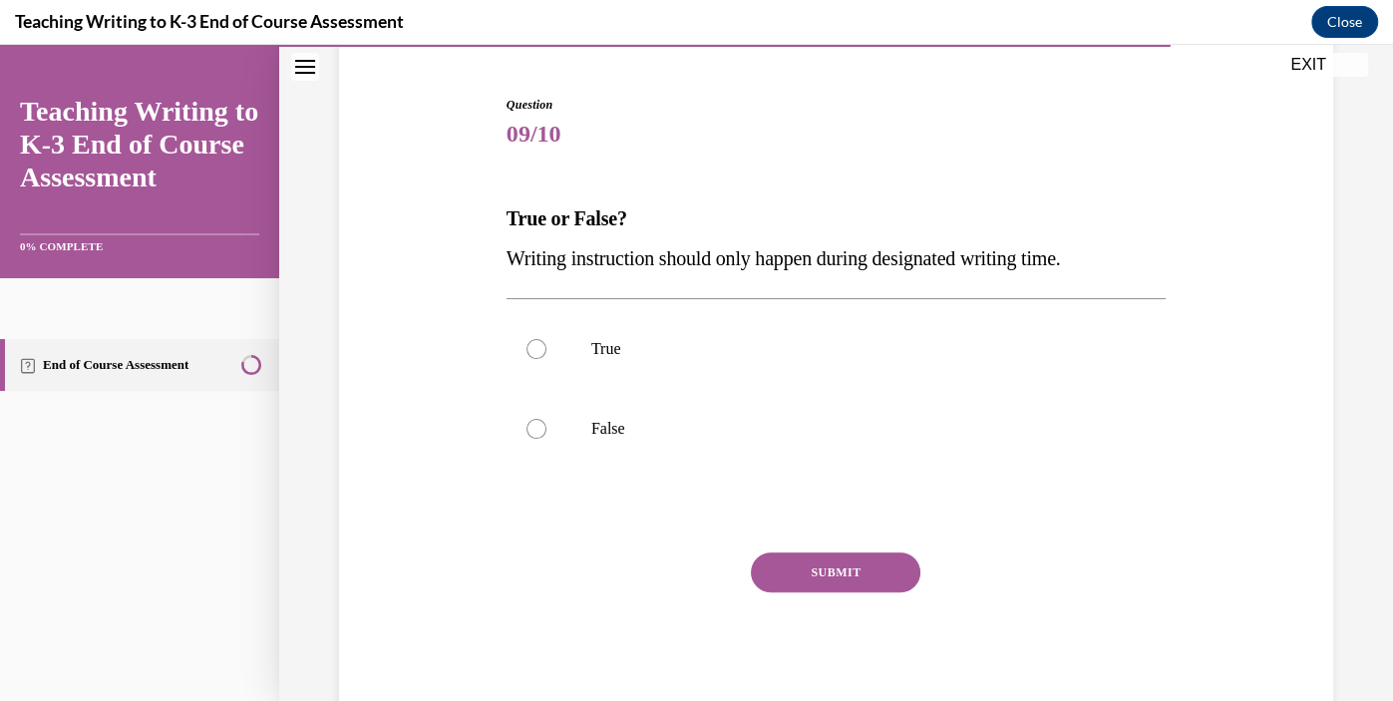
scroll to position [177, 0]
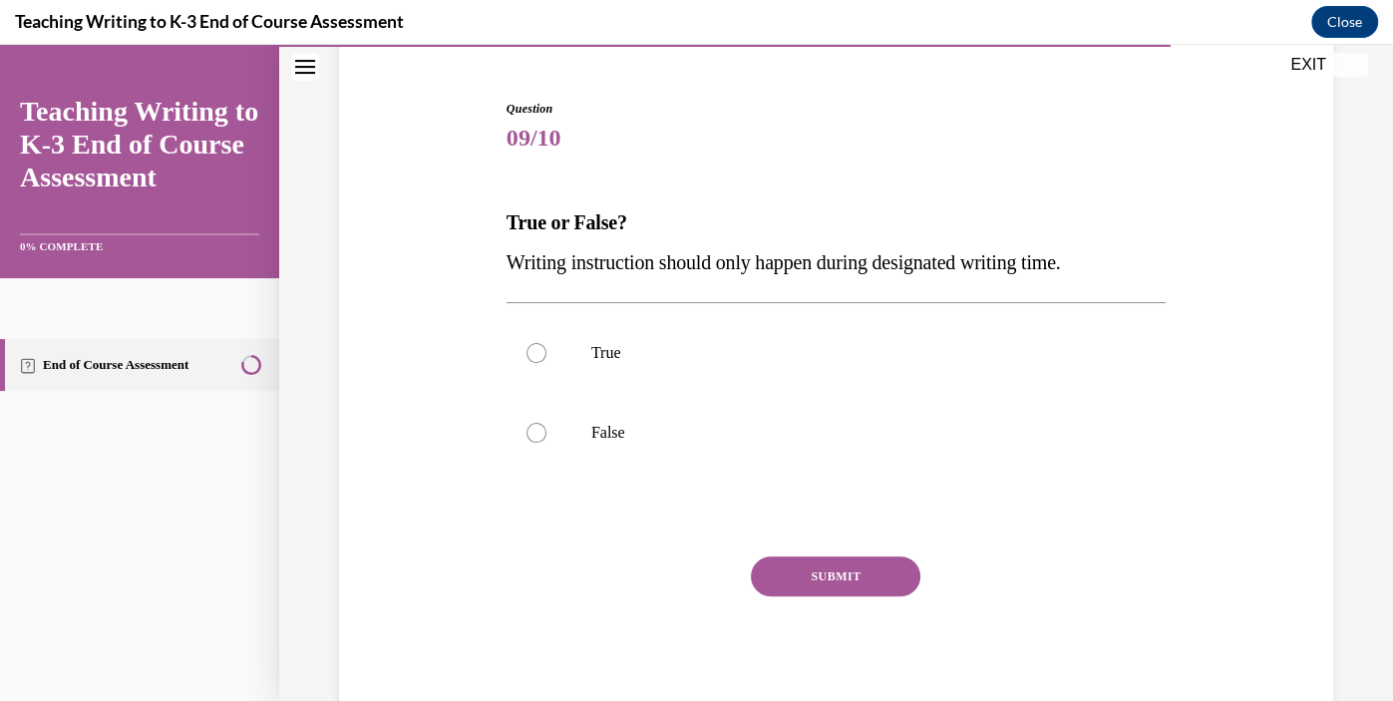
click at [994, 260] on span "Writing instruction should only happen during designated writing time." at bounding box center [783, 262] width 554 height 22
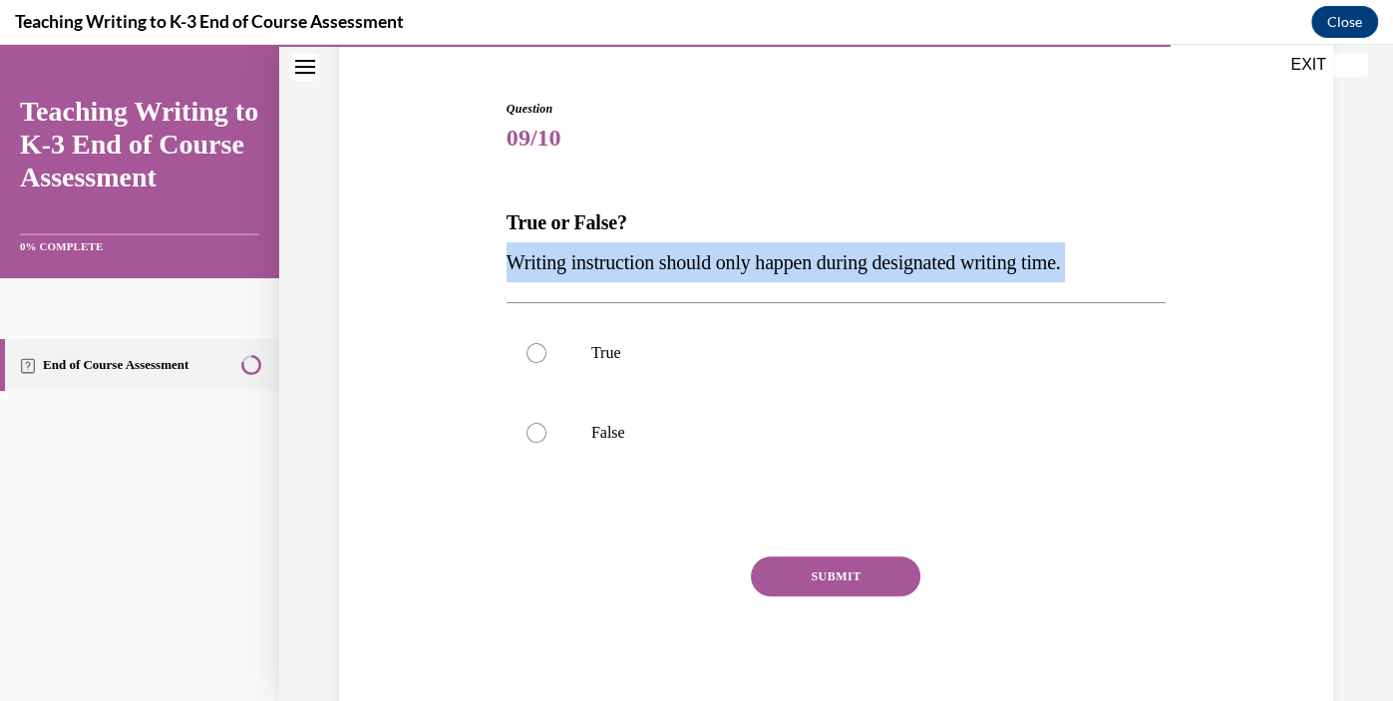
copy p "Writing instruction should only happen during designated writing time."
click at [572, 436] on label "False" at bounding box center [835, 433] width 659 height 80
click at [546, 436] on input "False" at bounding box center [536, 433] width 20 height 20
radio input "true"
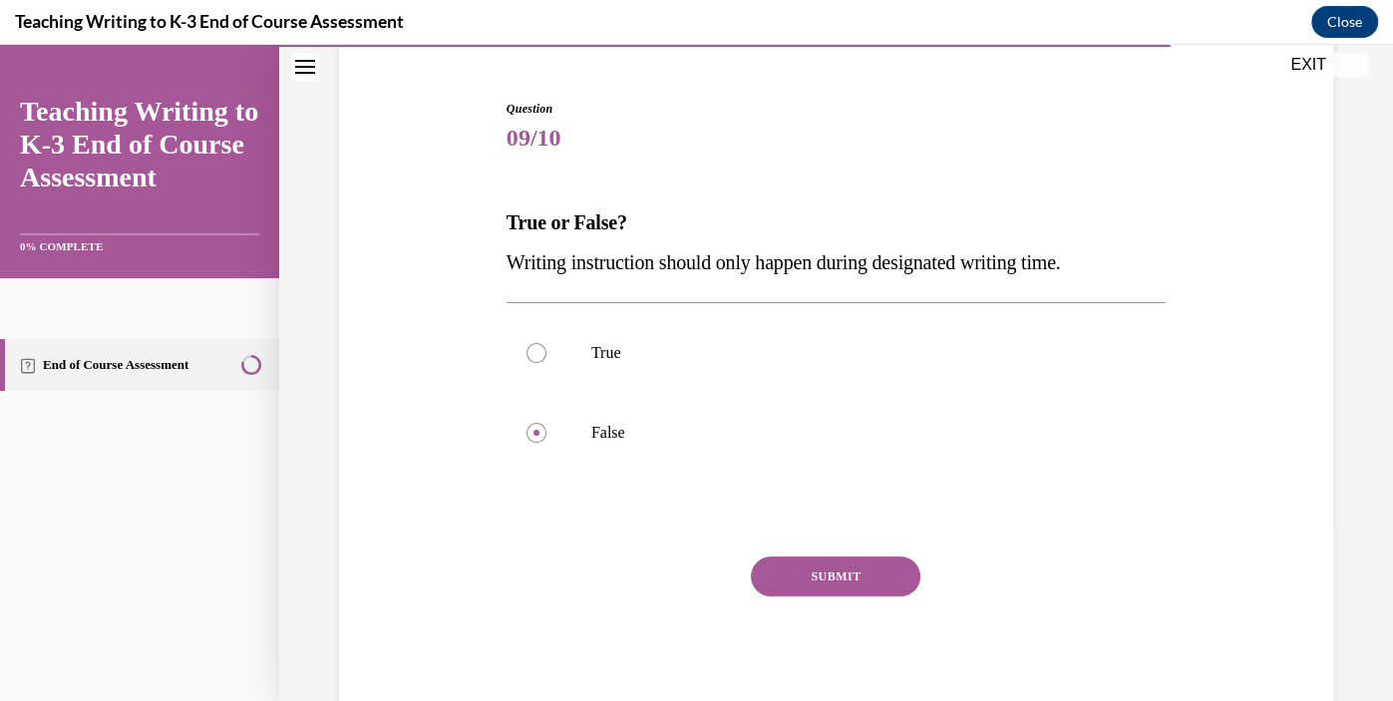
click at [824, 574] on button "SUBMIT" at bounding box center [835, 576] width 169 height 40
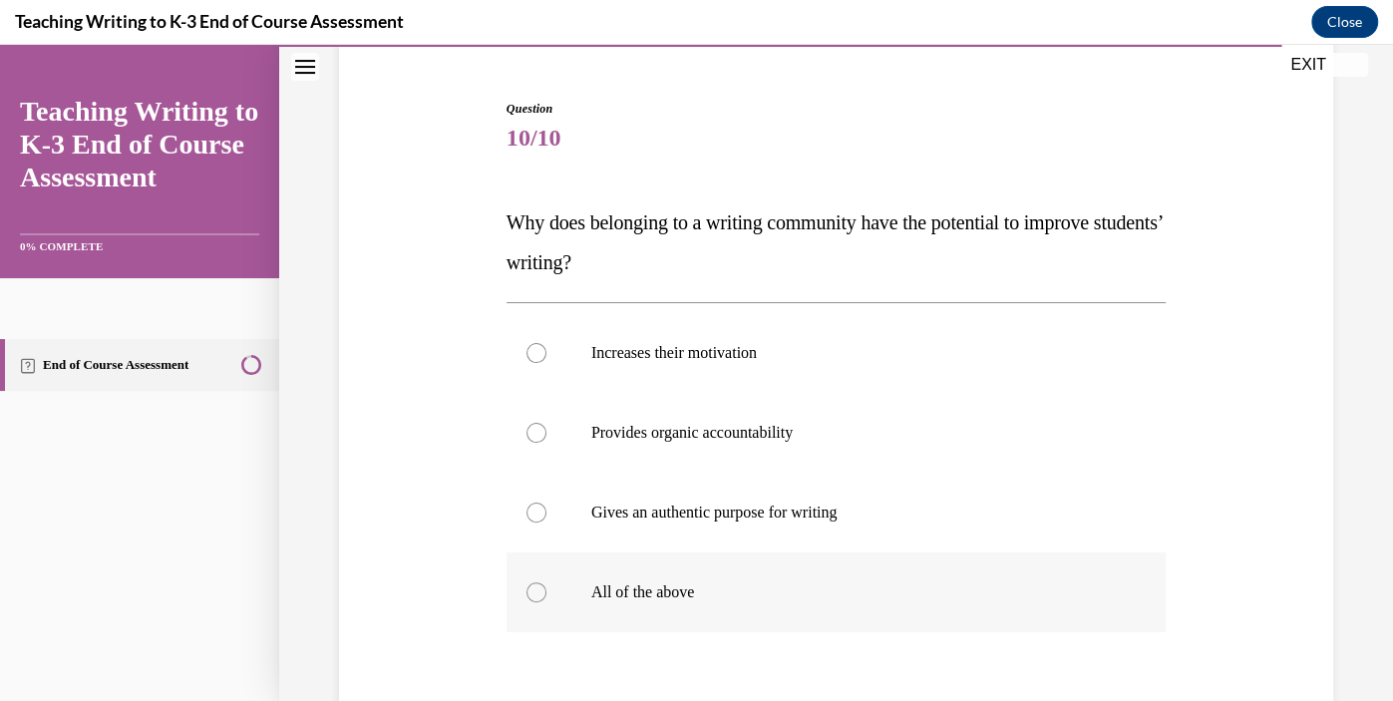
click at [656, 610] on label "All of the above" at bounding box center [835, 592] width 659 height 80
click at [546, 602] on input "All of the above" at bounding box center [536, 592] width 20 height 20
radio input "true"
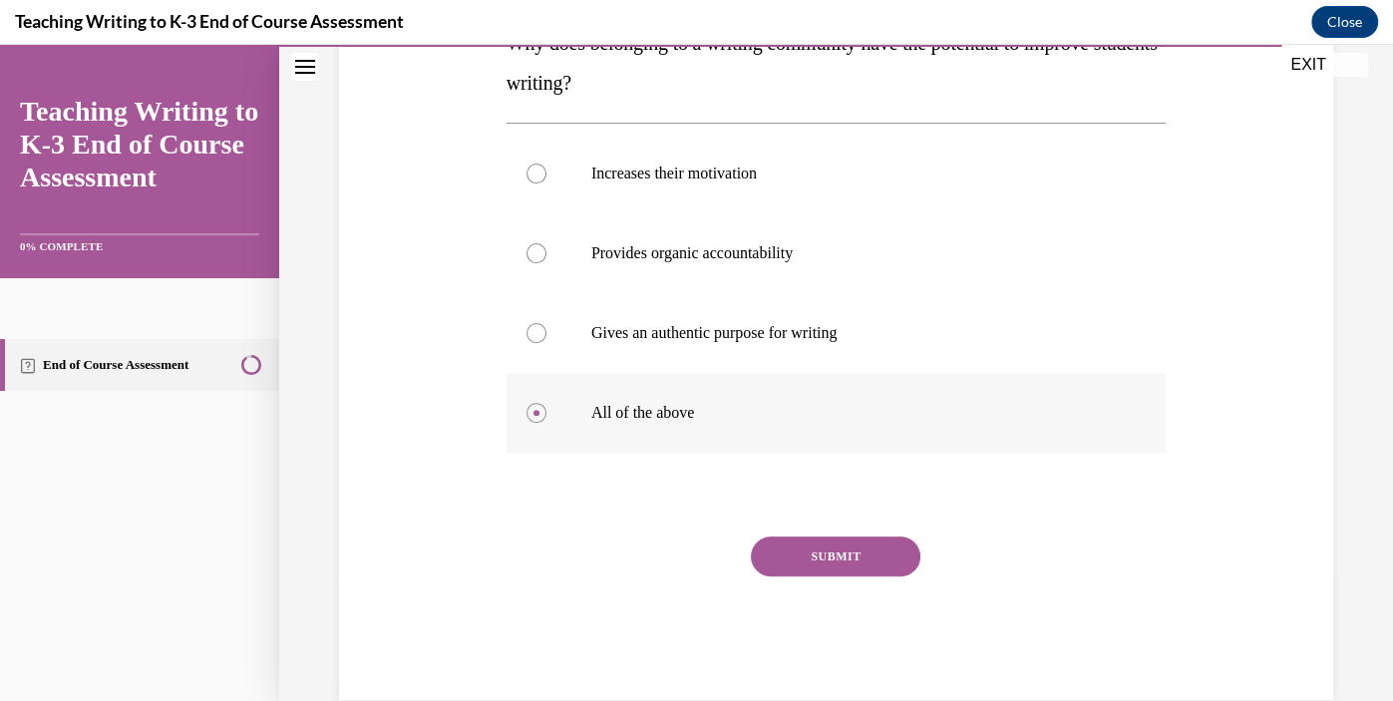
scroll to position [361, 0]
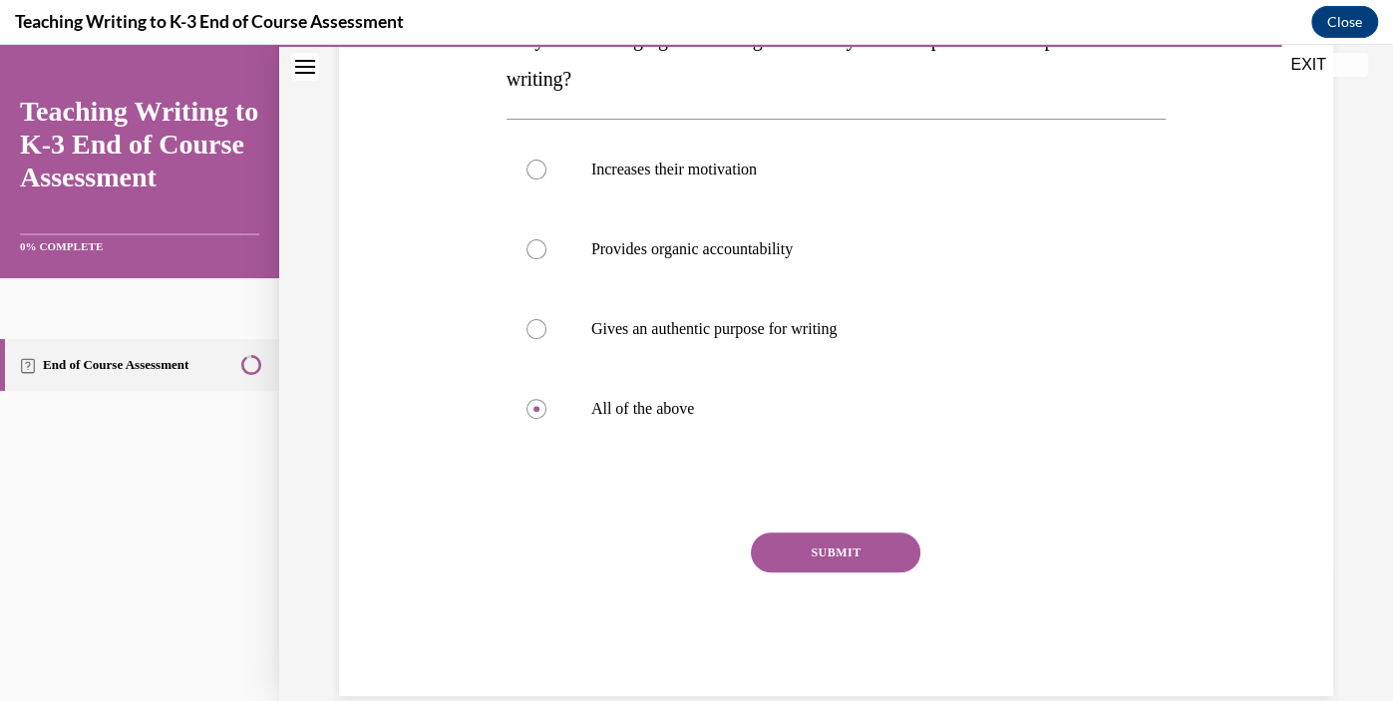
click at [881, 565] on button "SUBMIT" at bounding box center [835, 552] width 169 height 40
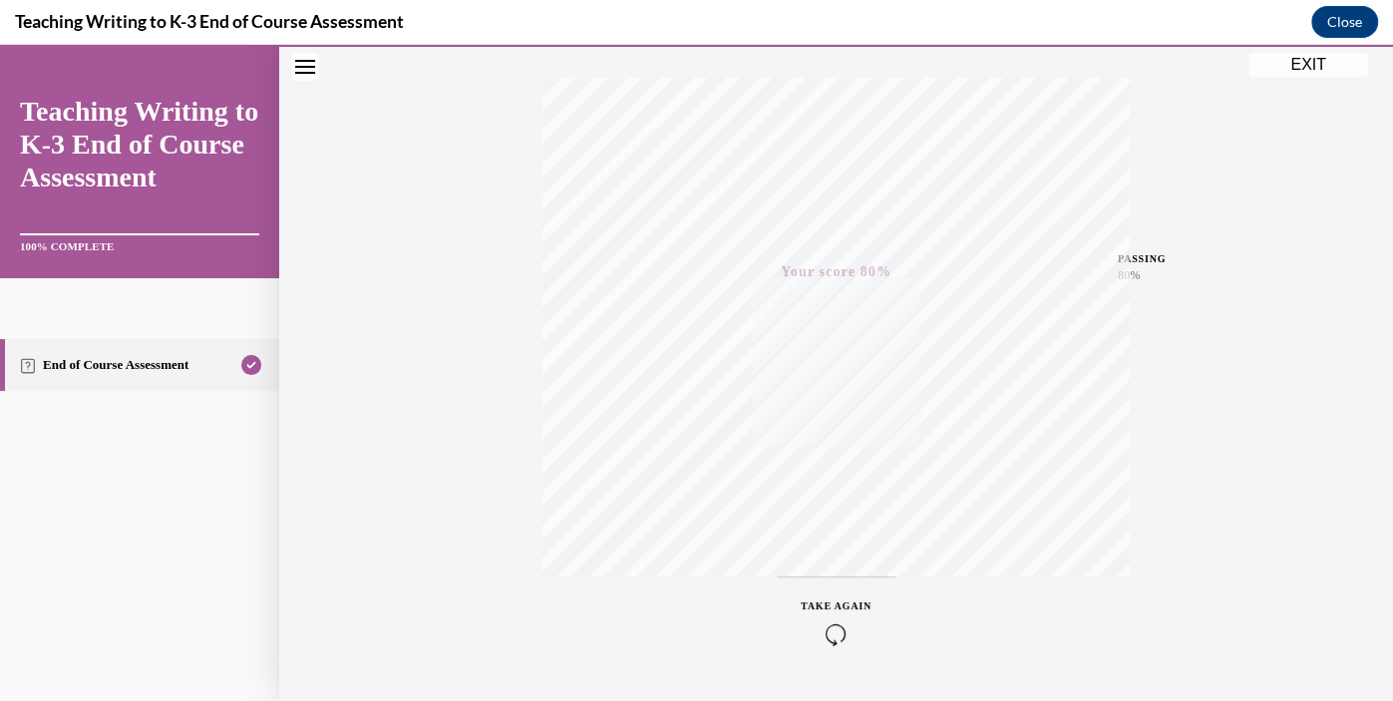
scroll to position [365, 0]
click at [1349, 21] on button "Close" at bounding box center [1344, 22] width 67 height 32
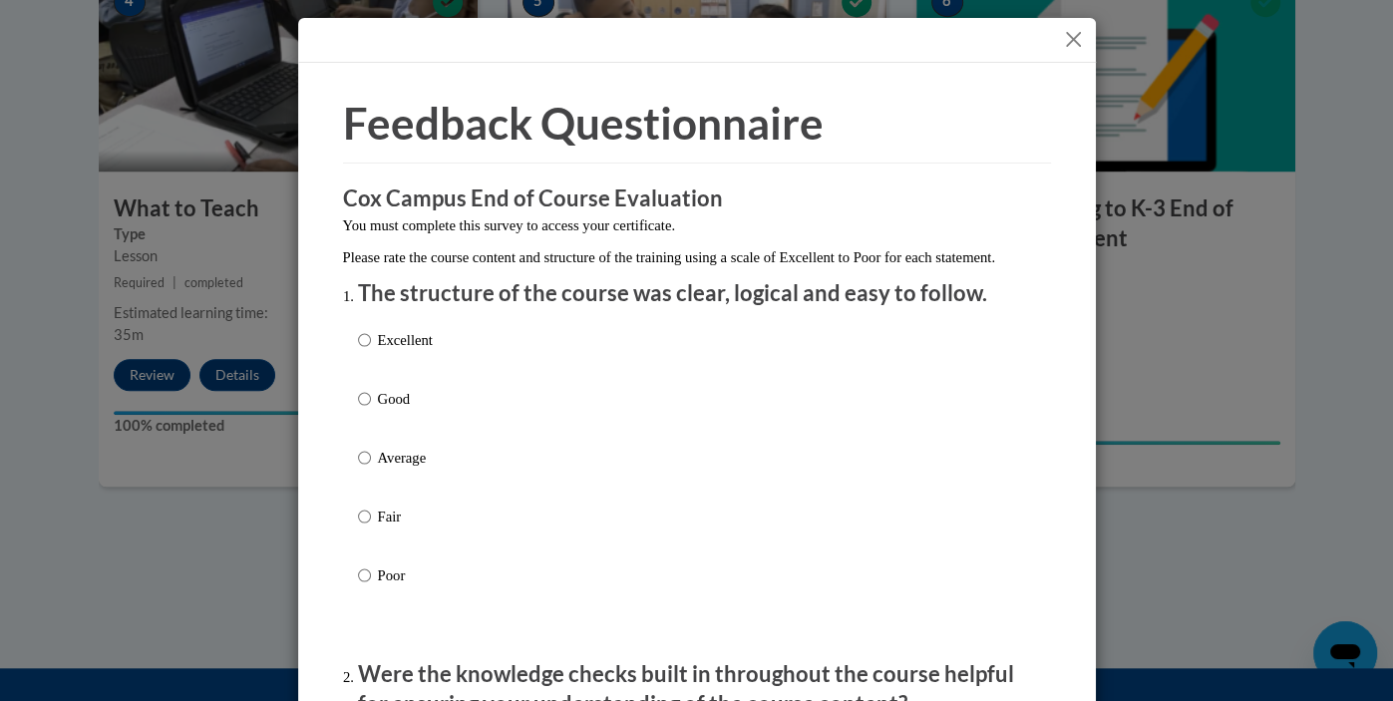
click at [1080, 32] on button "Close" at bounding box center [1073, 39] width 25 height 25
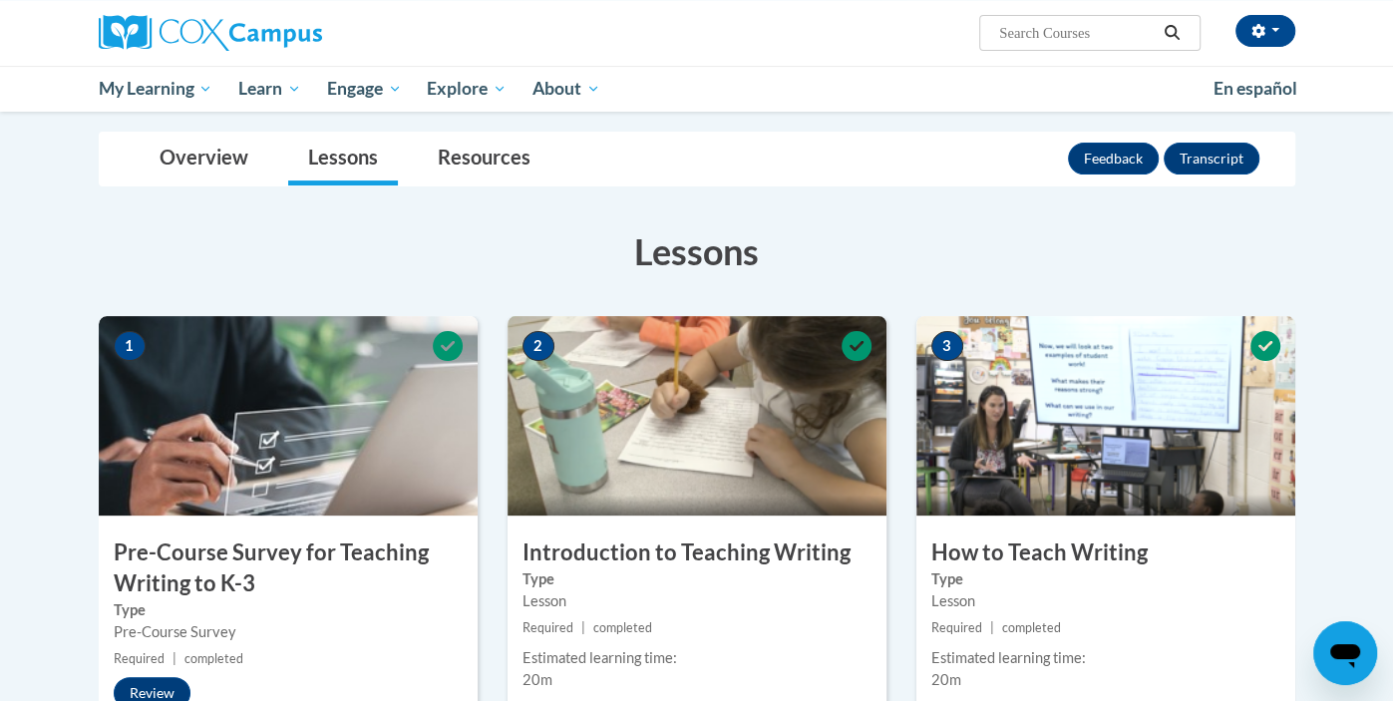
scroll to position [0, 0]
